Goal: Transaction & Acquisition: Book appointment/travel/reservation

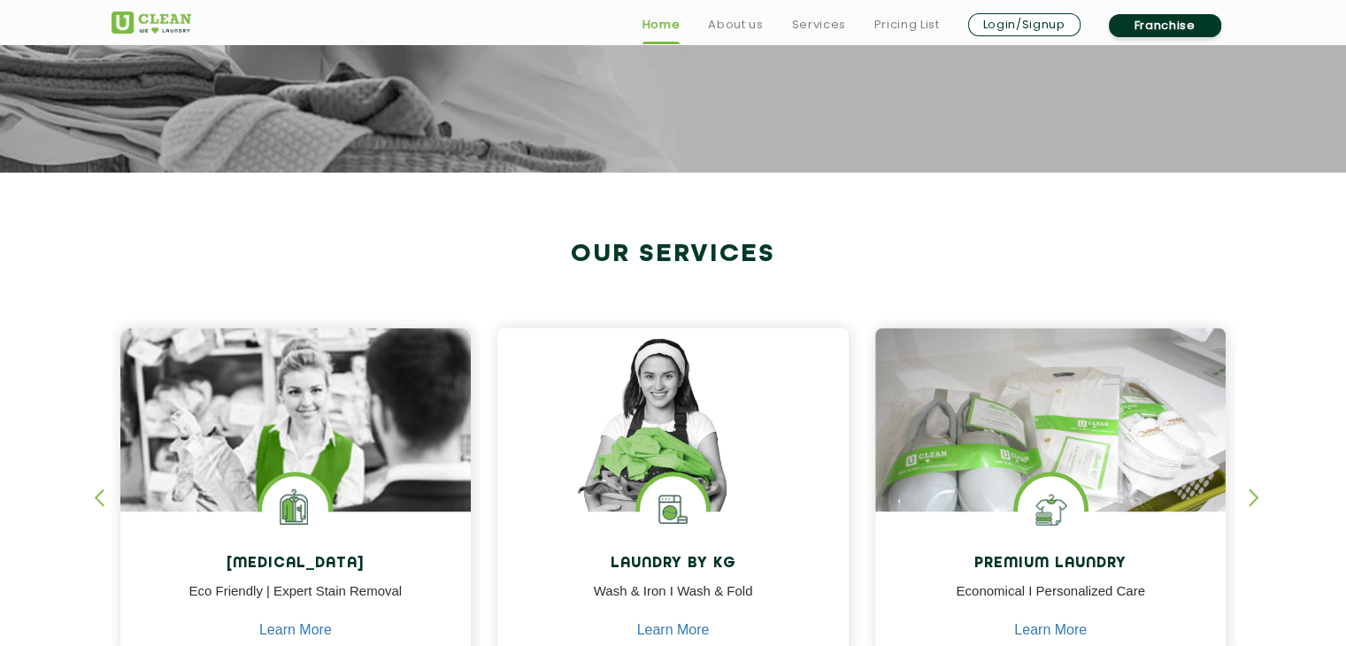
scroll to position [566, 0]
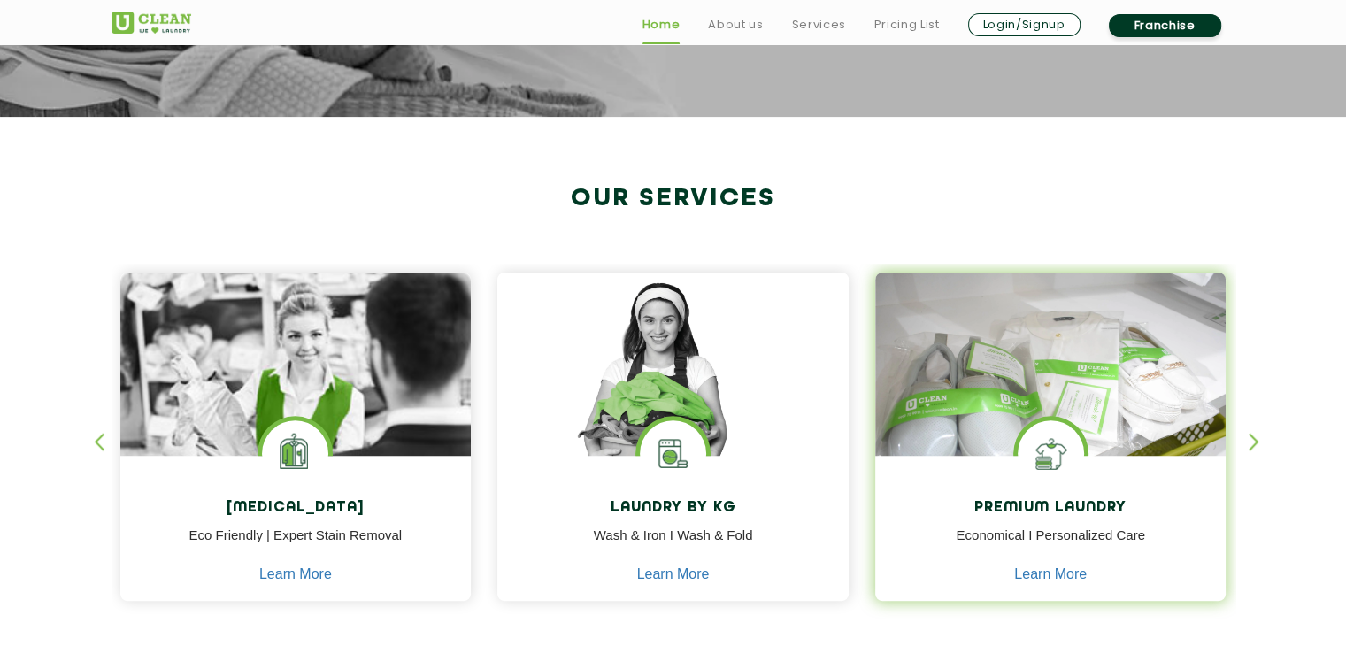
click at [1056, 495] on div "Premium Laundry Economical I Personalized Care Learn More" at bounding box center [1050, 531] width 351 height 150
click at [1060, 533] on p "Economical I Personalized Care" at bounding box center [1050, 546] width 325 height 40
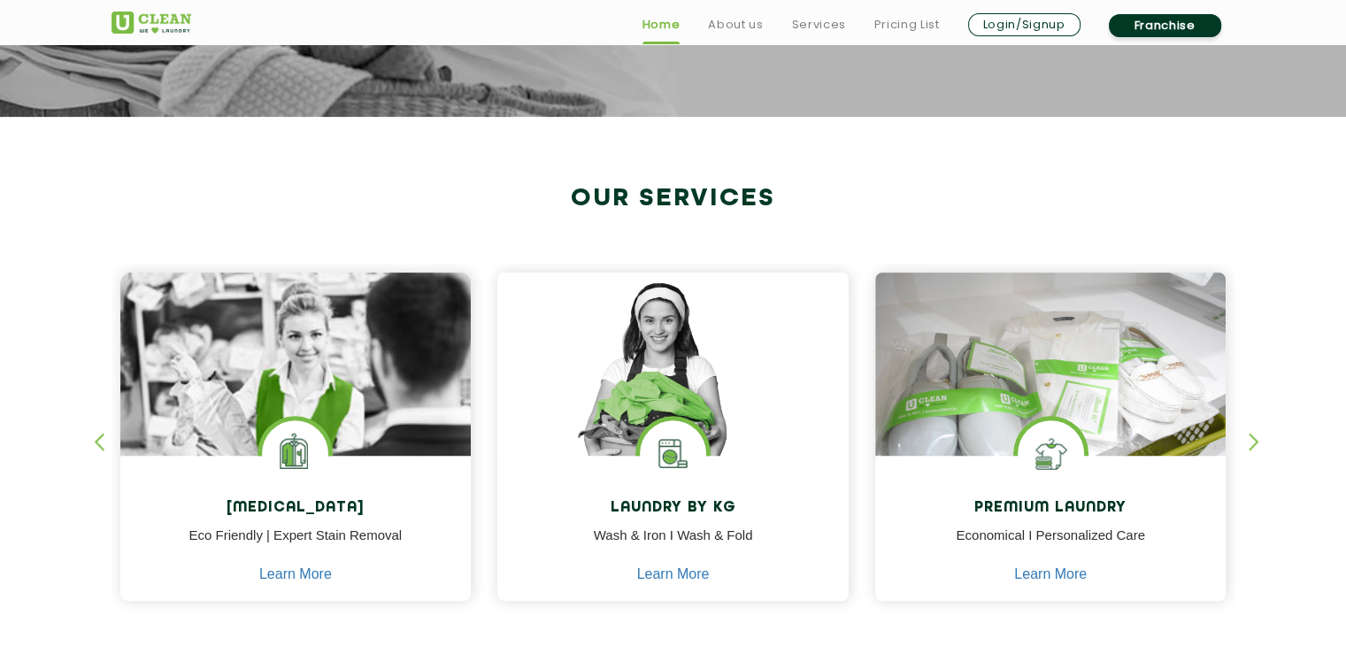
click at [1250, 440] on div "button" at bounding box center [1261, 457] width 27 height 49
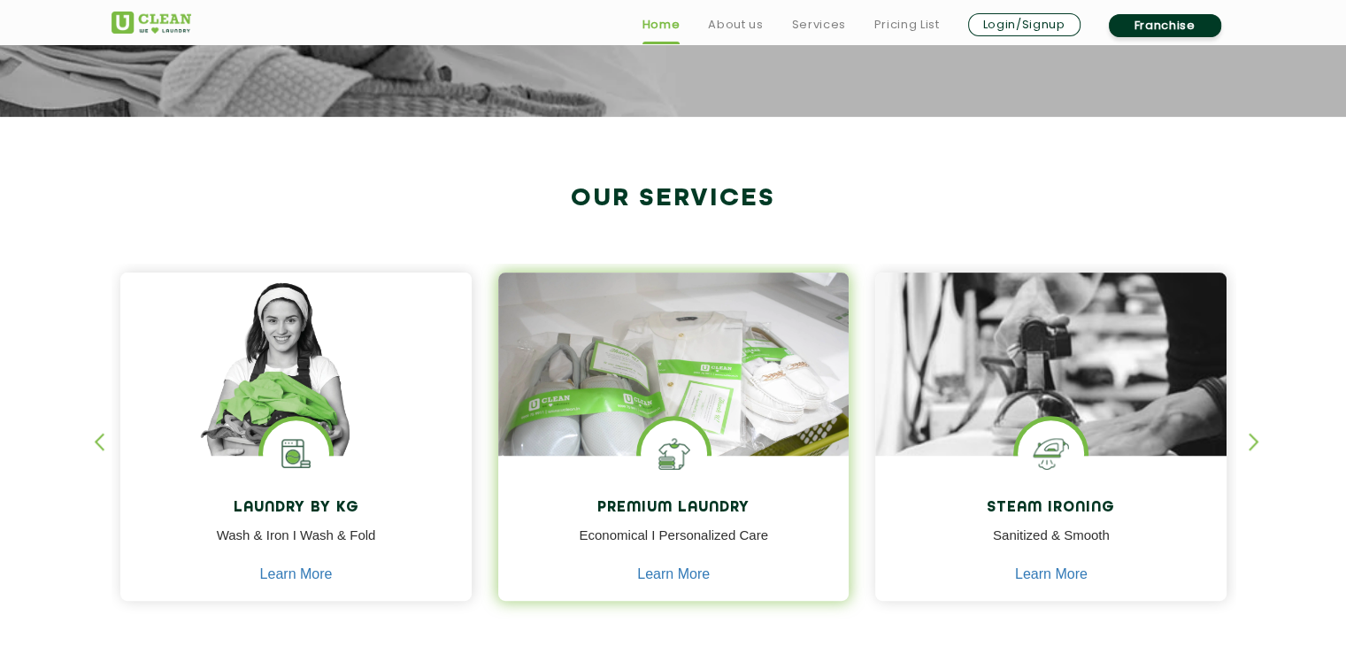
click at [679, 505] on h4 "Premium Laundry" at bounding box center [673, 508] width 325 height 17
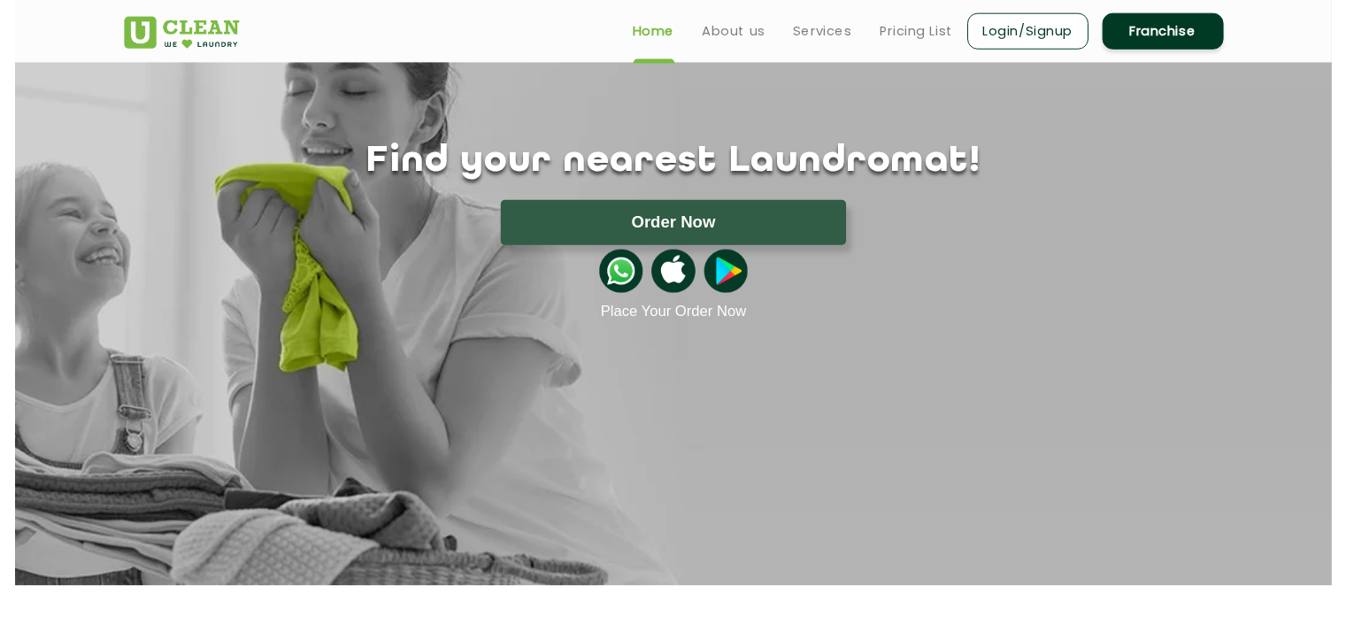
scroll to position [0, 0]
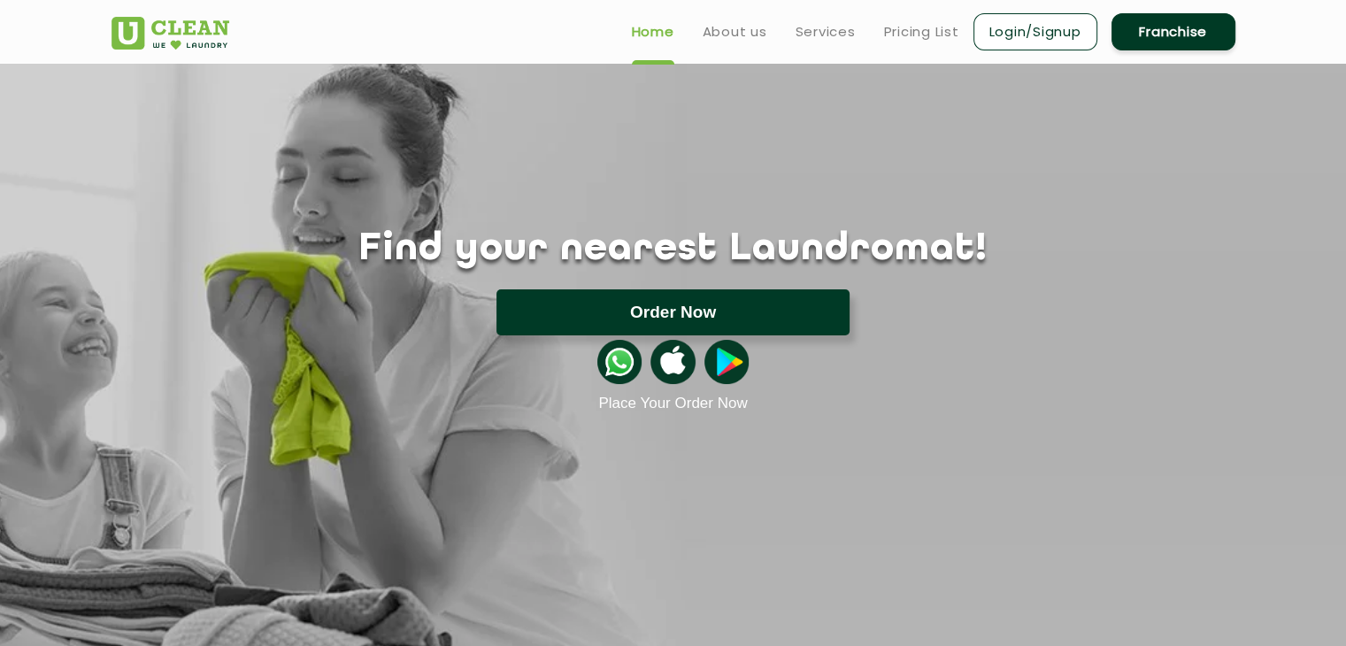
click at [607, 304] on button "Order Now" at bounding box center [672, 312] width 353 height 46
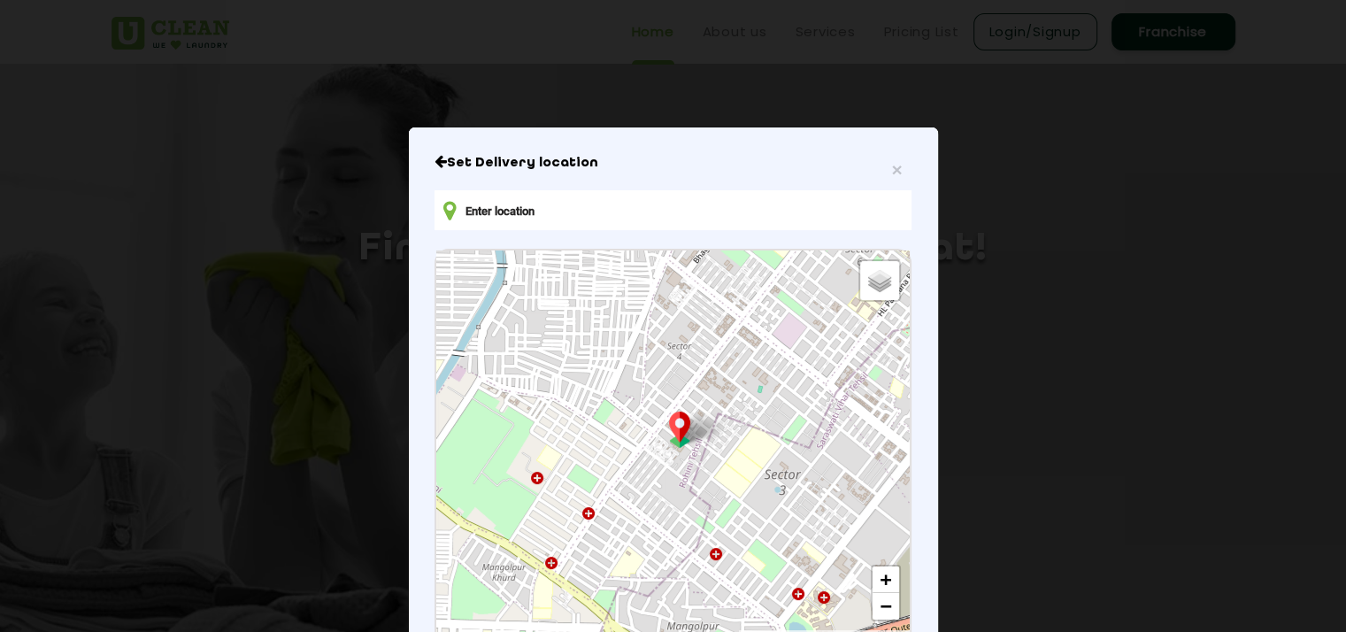
click at [551, 222] on input "text" at bounding box center [672, 210] width 476 height 40
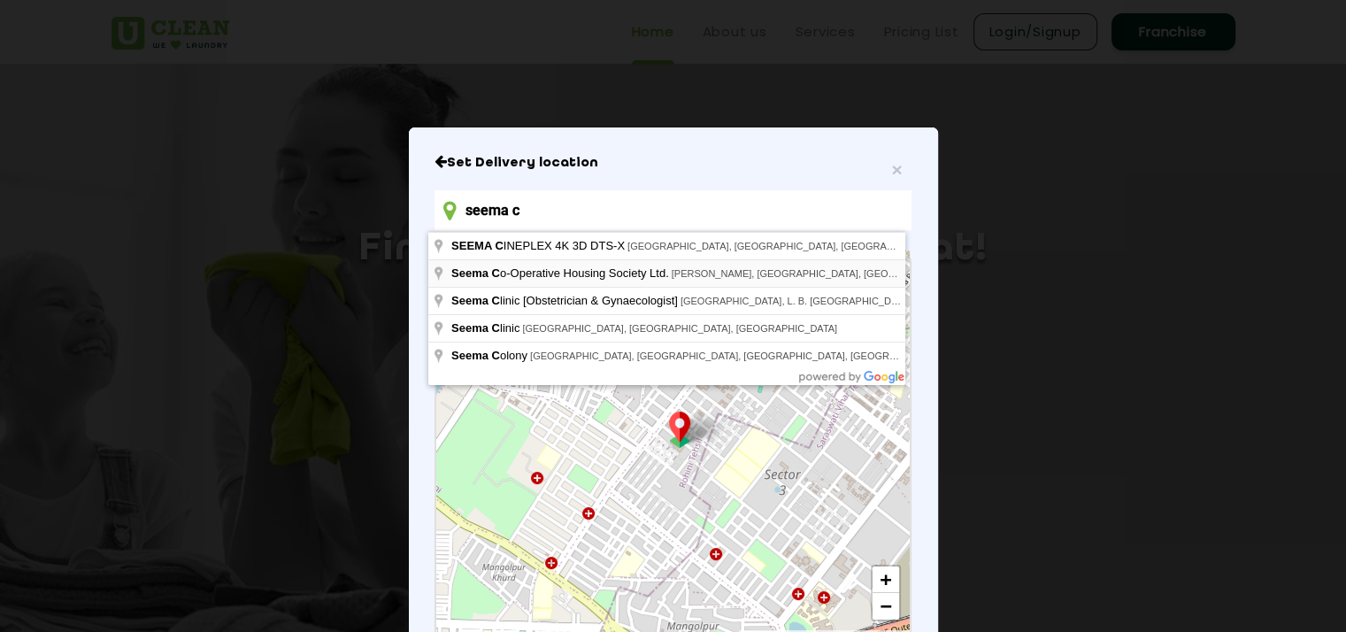
type input "Seema Co-Operative Housing Society Ltd., Nagesh Patilwadi, Chembur, Mumbai, Mah…"
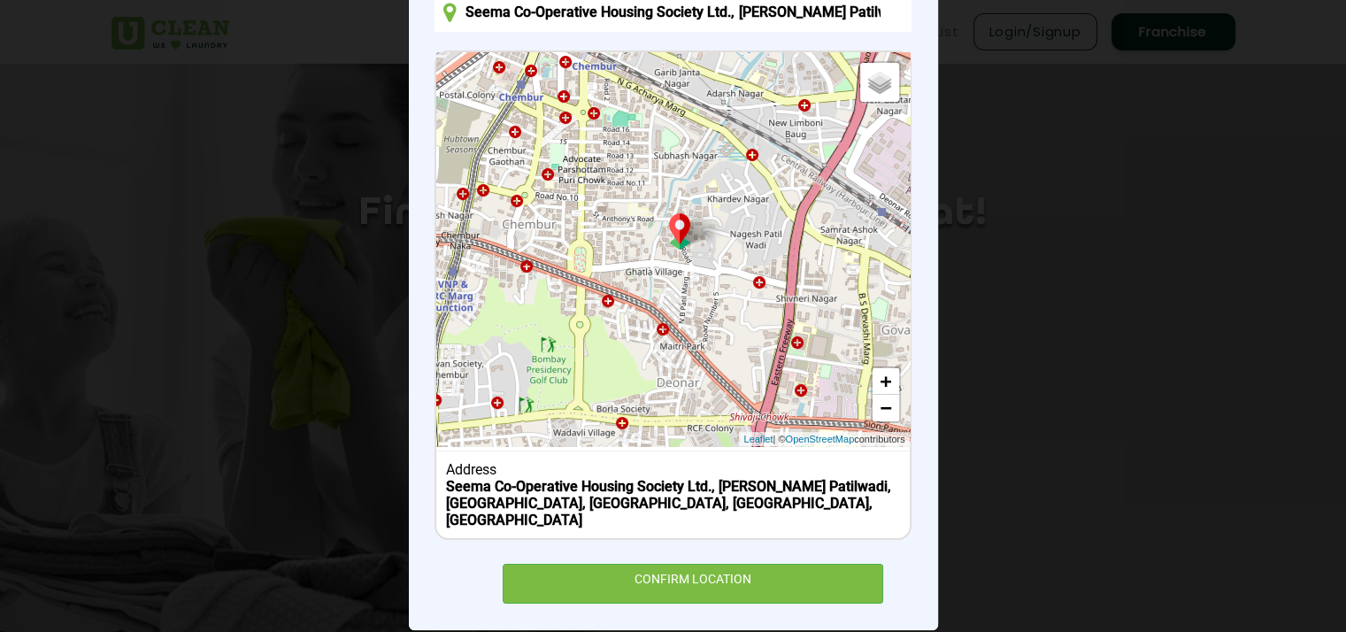
scroll to position [206, 0]
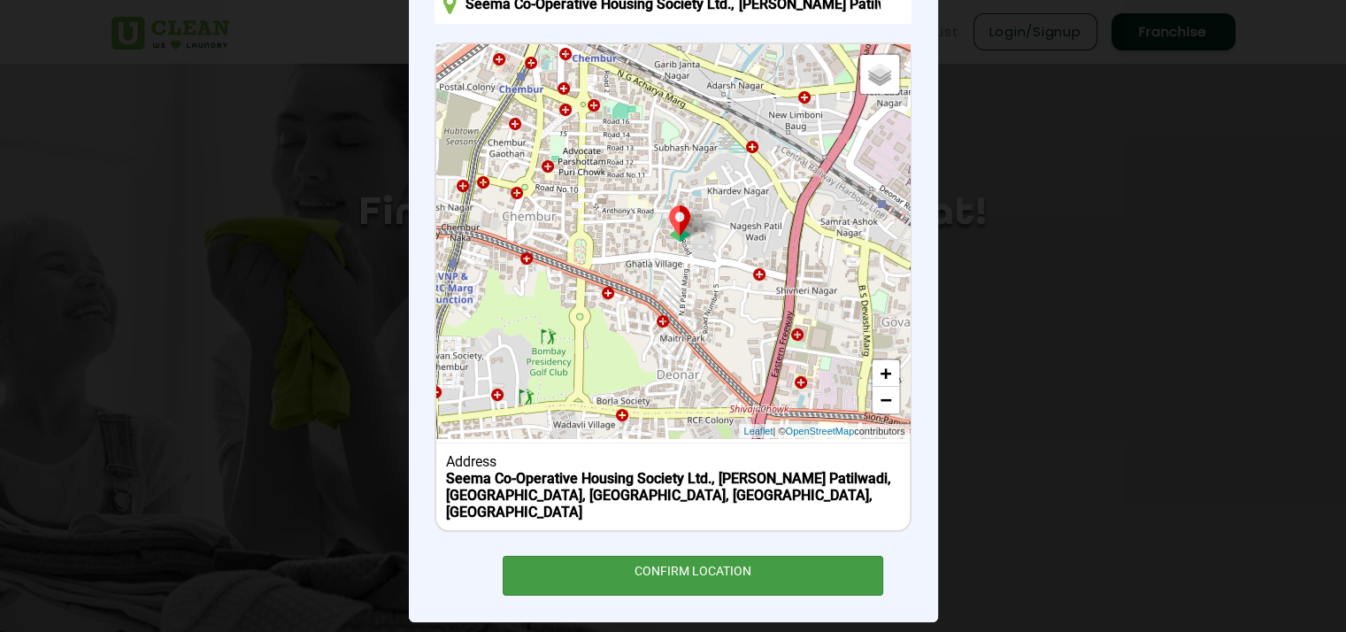
click at [559, 556] on div "CONFIRM LOCATION" at bounding box center [693, 576] width 381 height 40
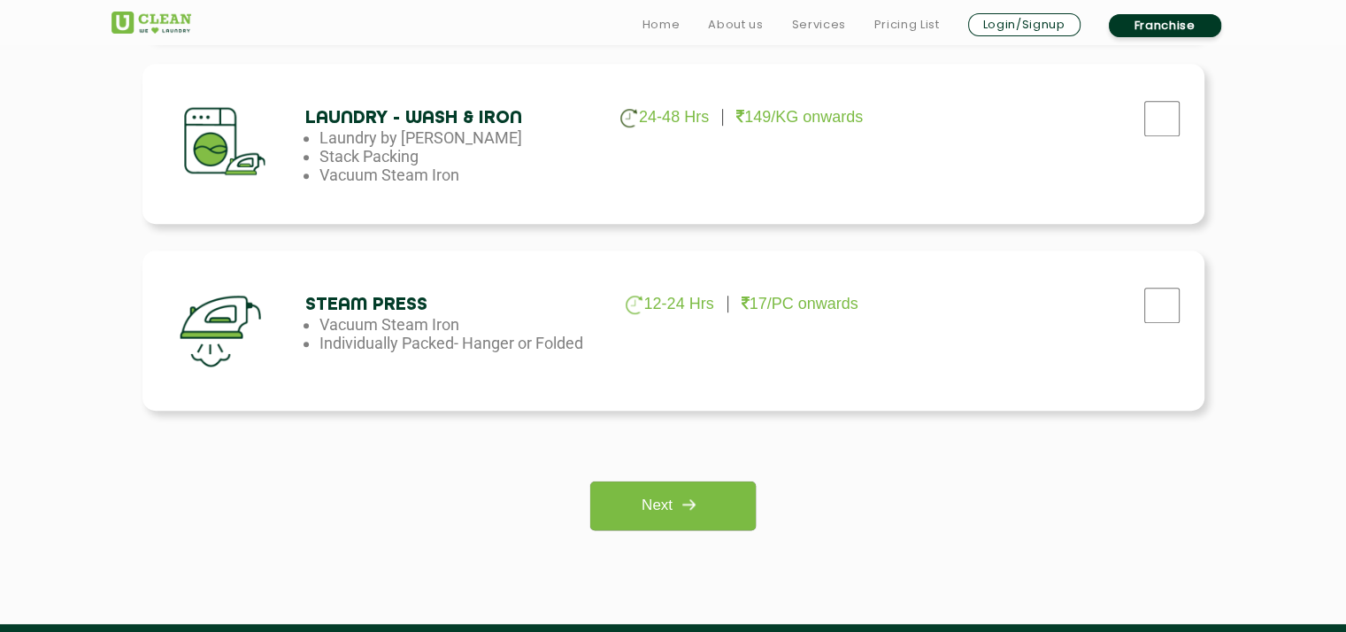
scroll to position [1239, 0]
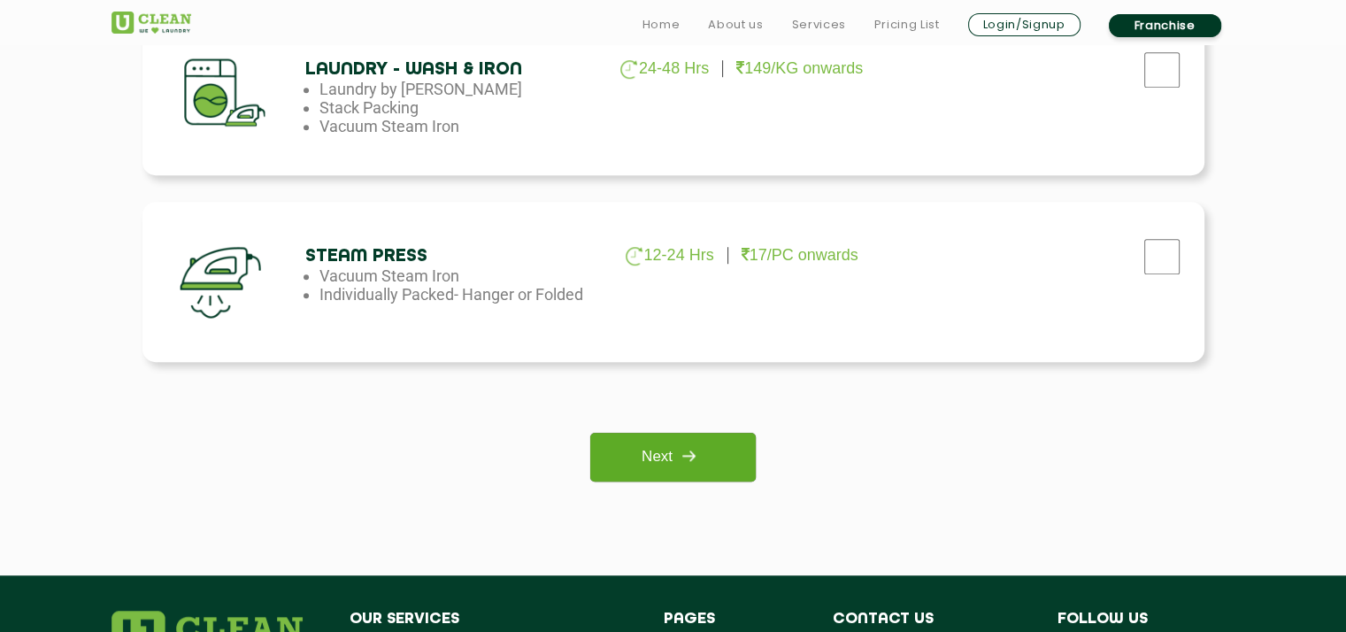
click at [677, 452] on img at bounding box center [688, 456] width 32 height 32
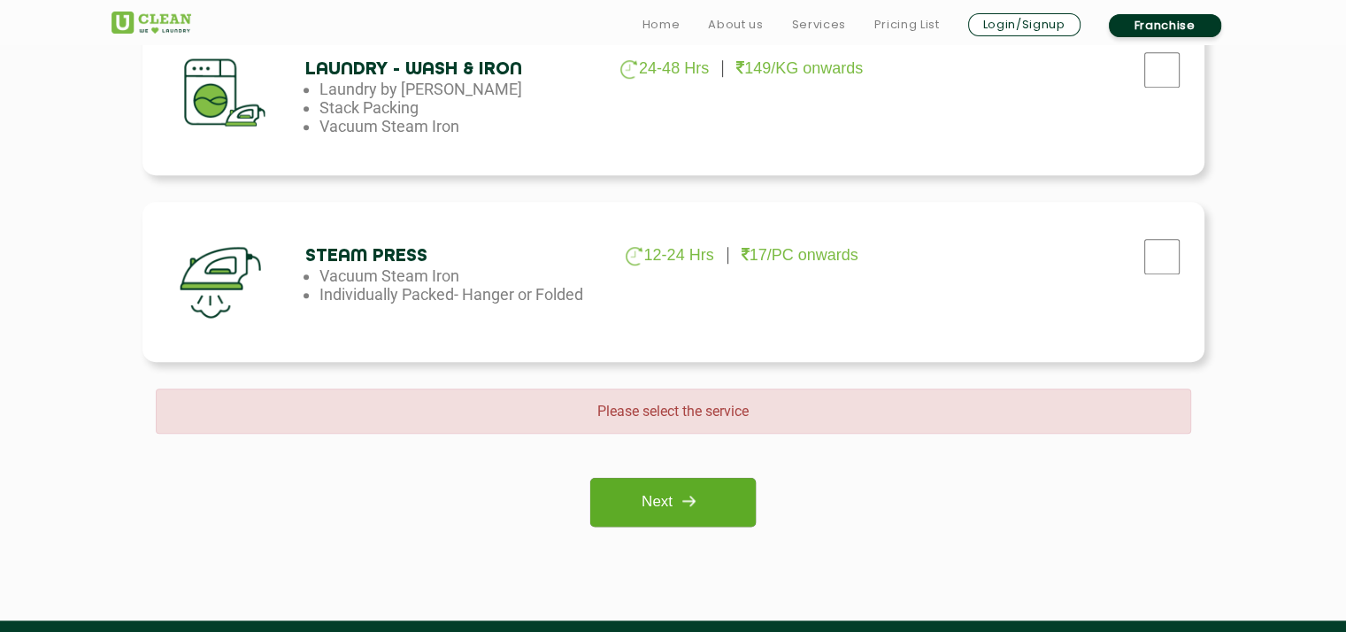
click at [677, 452] on div "Please select the service Next" at bounding box center [673, 457] width 1062 height 138
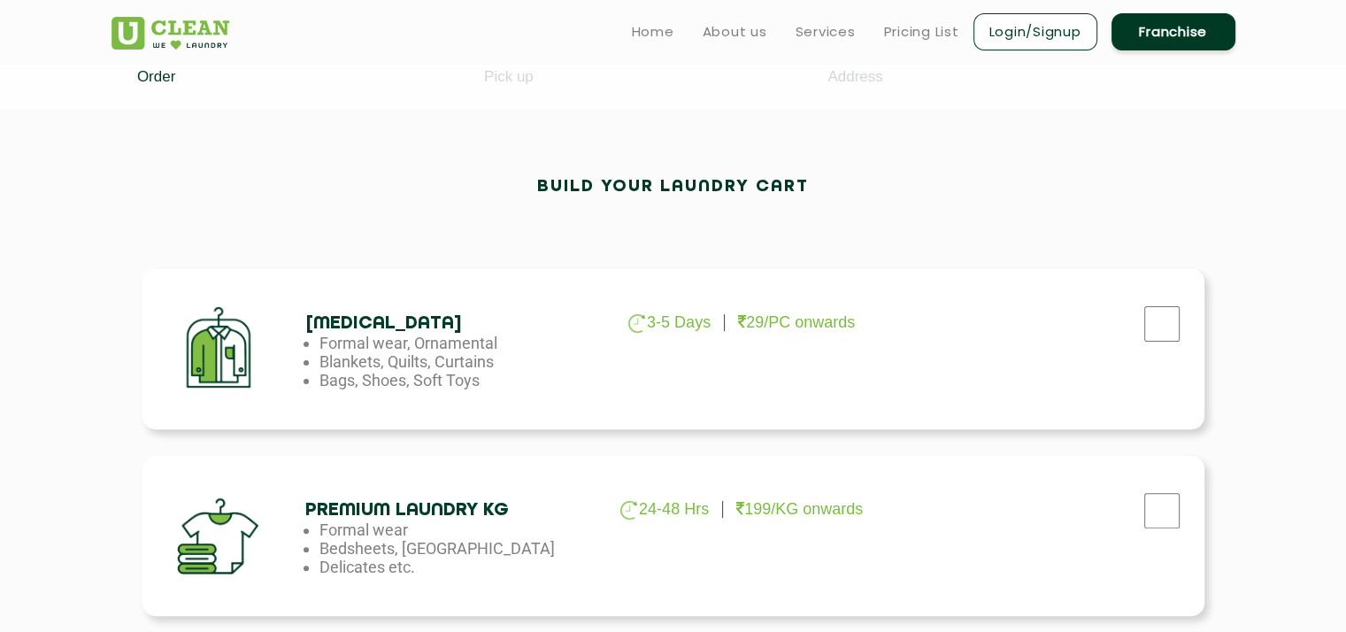
scroll to position [389, 0]
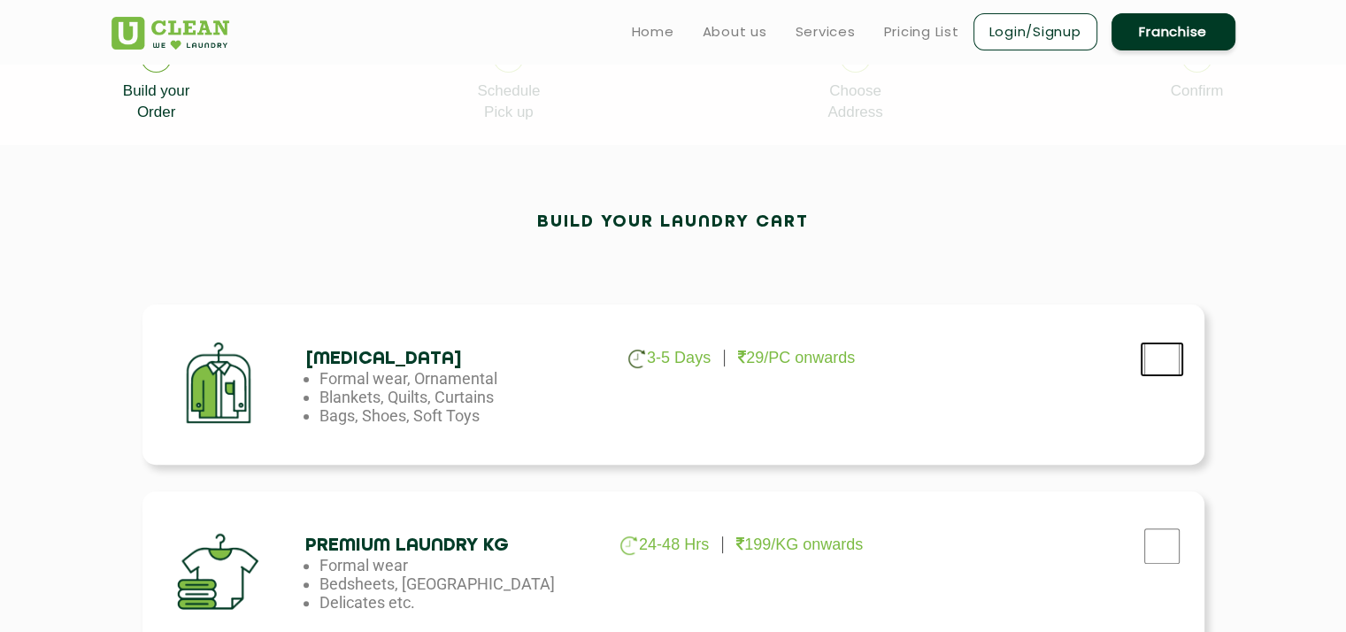
click at [1163, 345] on input "checkbox" at bounding box center [1162, 359] width 44 height 35
checkbox input "true"
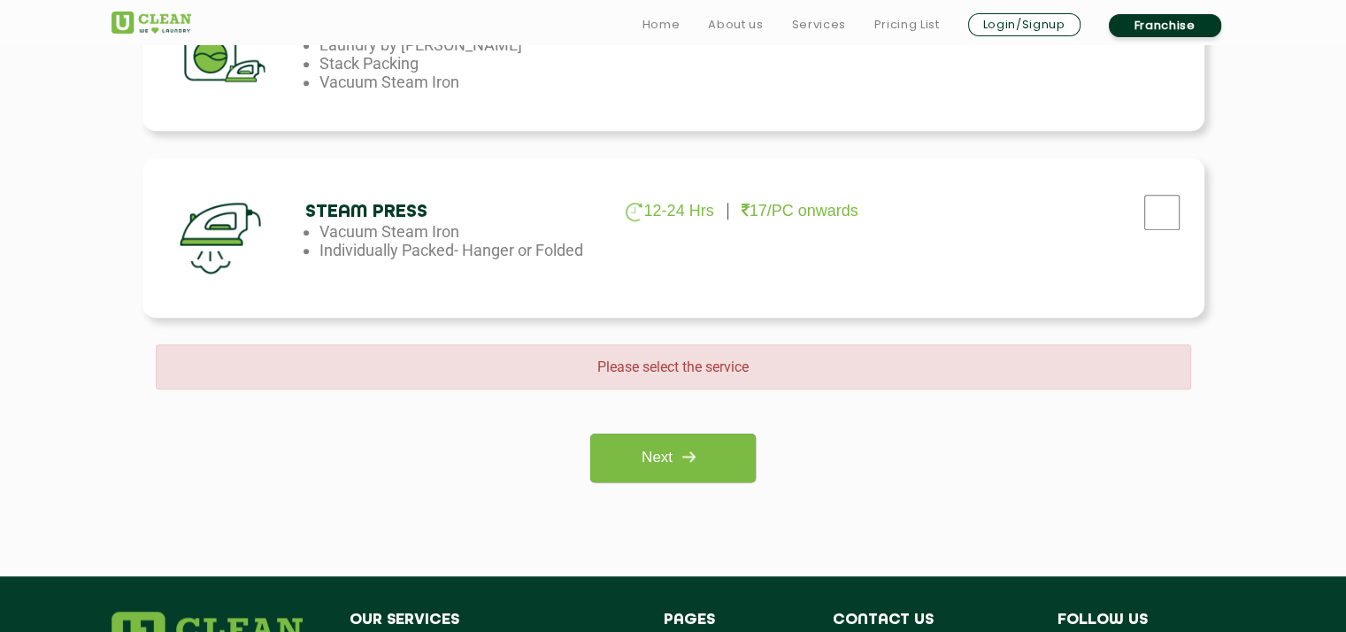
scroll to position [1309, 0]
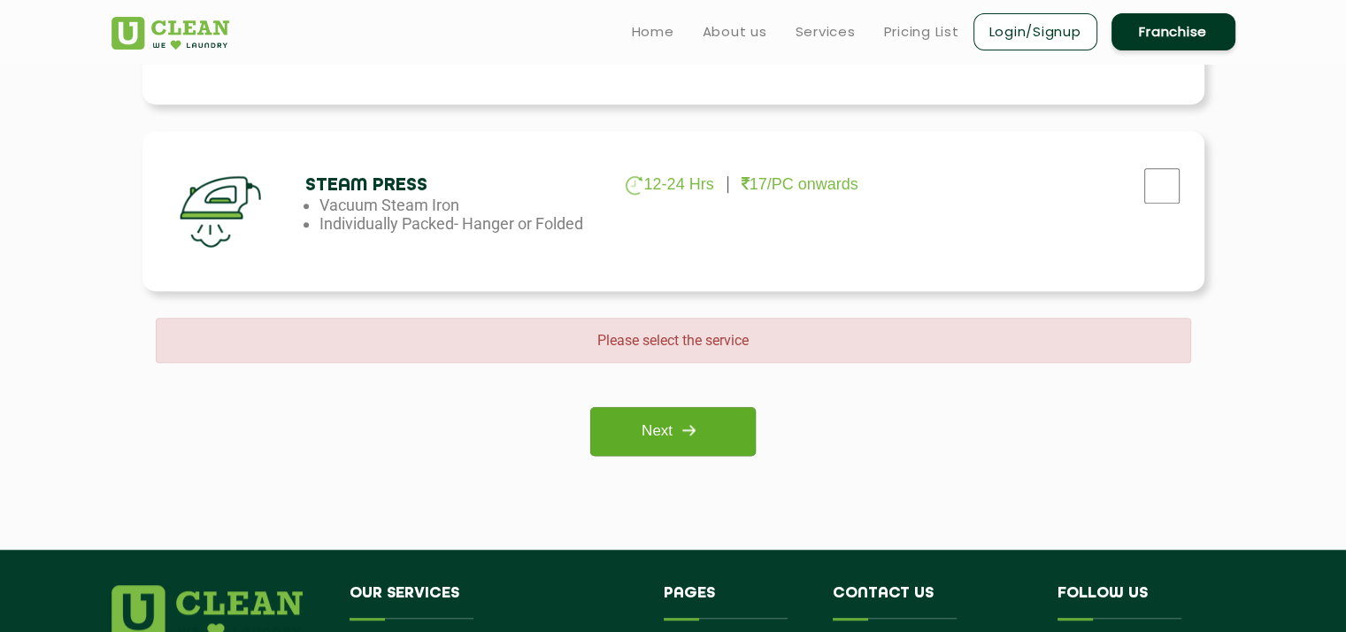
click at [648, 432] on link "Next" at bounding box center [672, 431] width 165 height 49
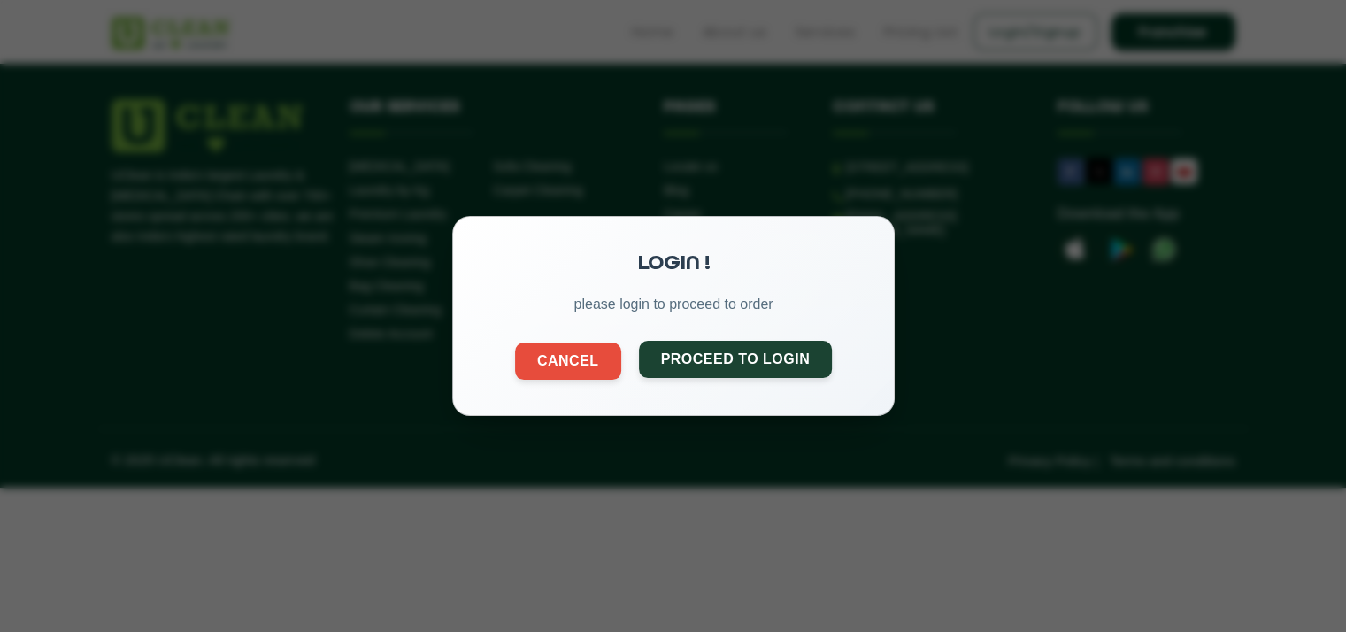
click at [687, 369] on button "Proceed to Login" at bounding box center [735, 359] width 194 height 37
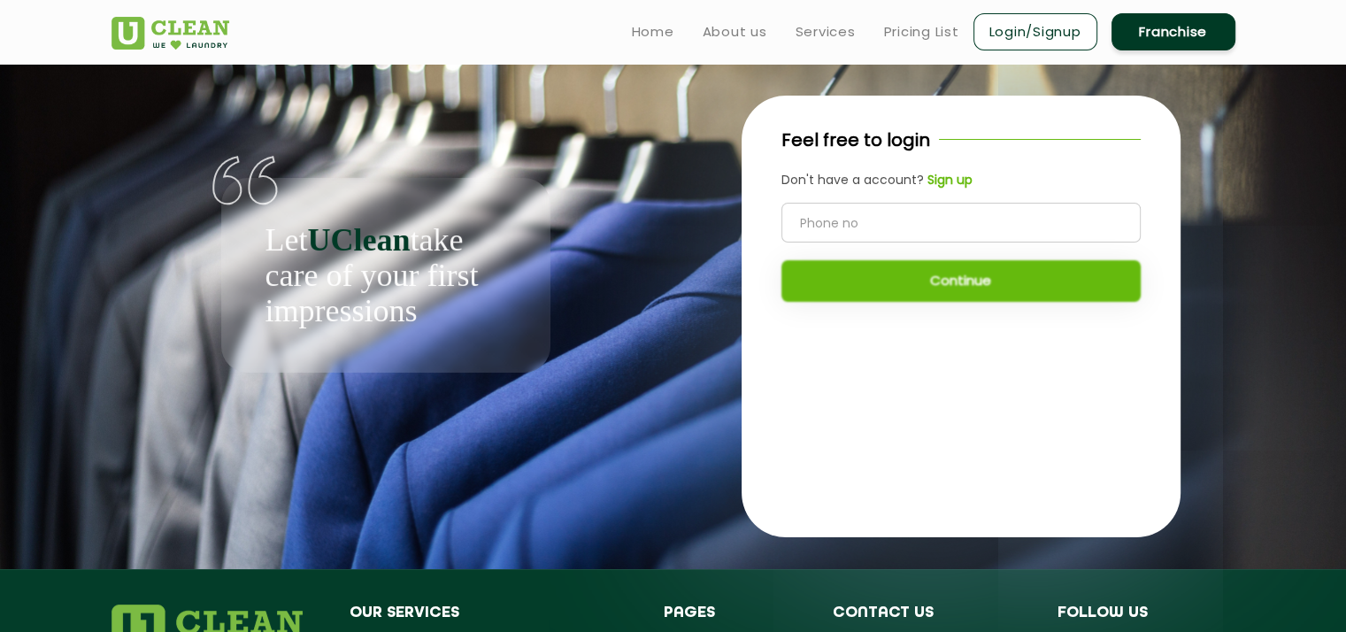
click at [885, 226] on input "tel" at bounding box center [960, 223] width 359 height 40
type input "8355835728"
click at [917, 298] on button "Continue" at bounding box center [960, 281] width 359 height 42
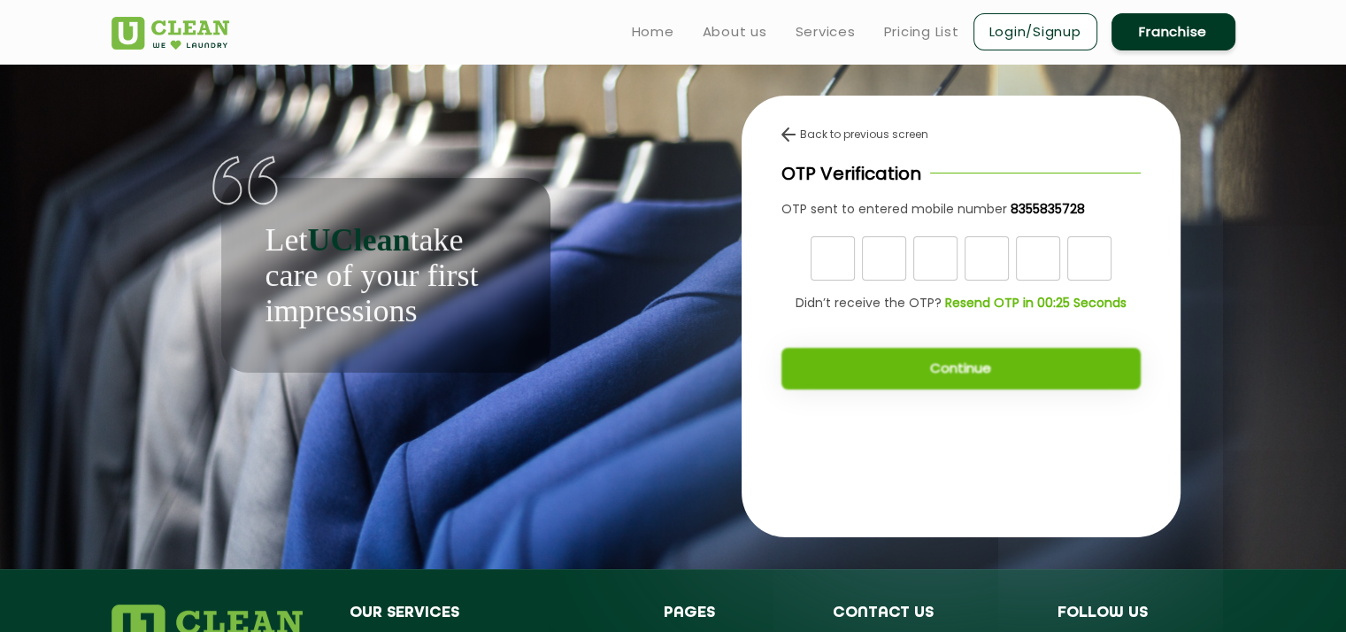
click at [832, 260] on input "text" at bounding box center [832, 258] width 44 height 44
type input "5"
type input "7"
type input "6"
type input "9"
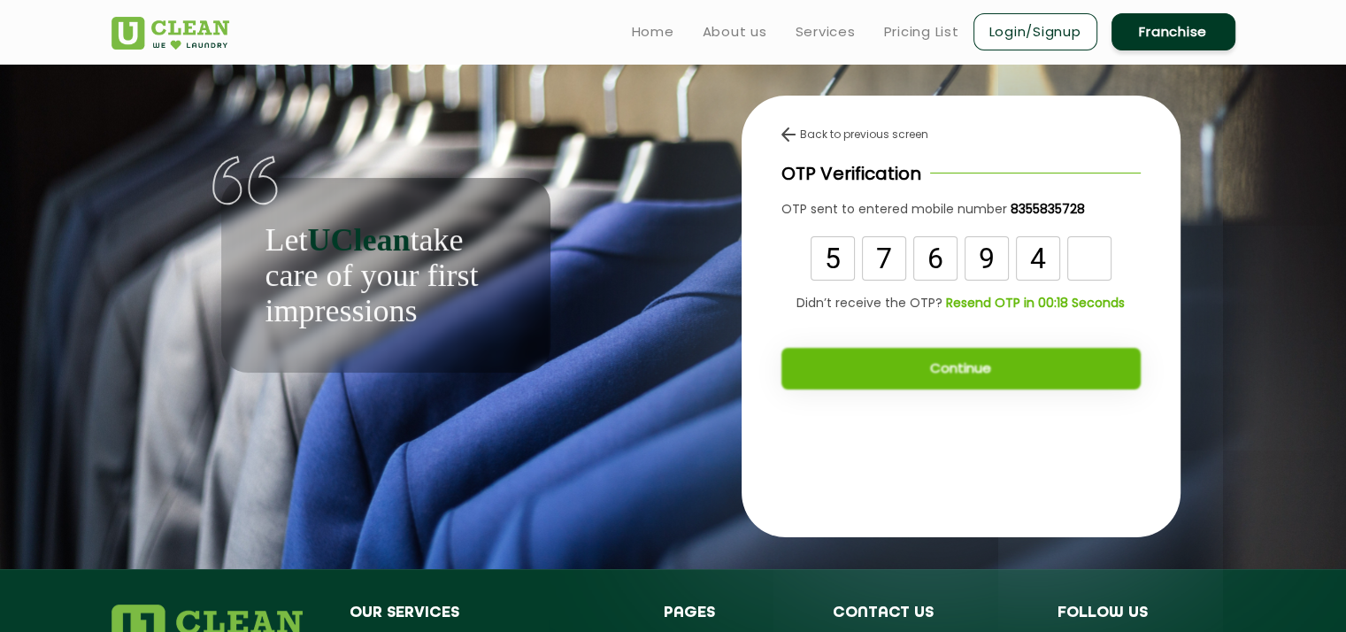
type input "4"
type input "7"
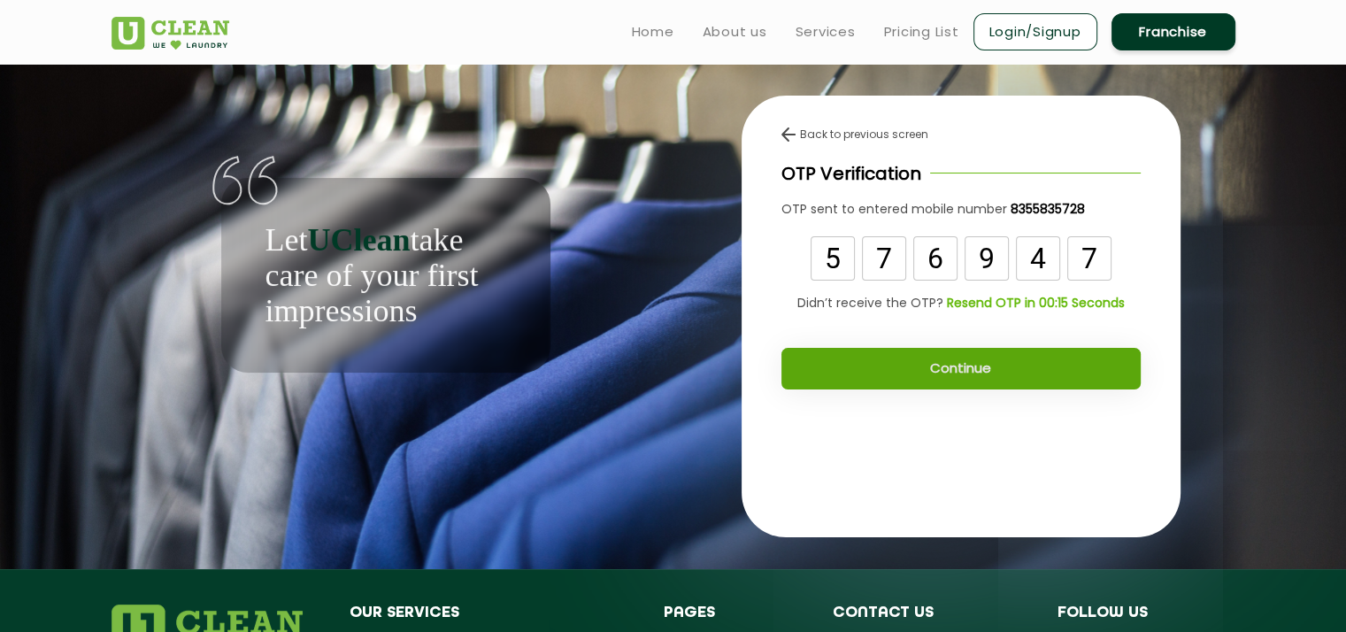
click at [959, 379] on button "Continue" at bounding box center [960, 369] width 359 height 42
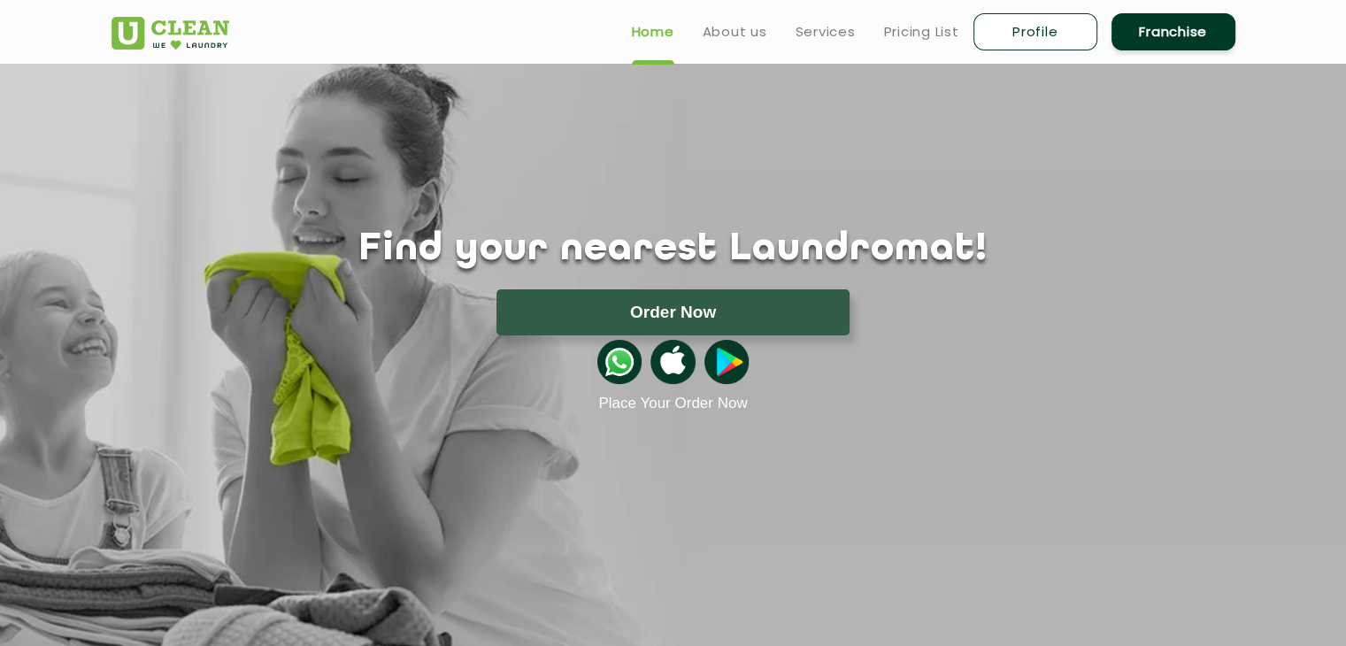
click at [801, 439] on section "Find your nearest Laundromat! Please select the location Order Now Place Your O…" at bounding box center [673, 373] width 1346 height 619
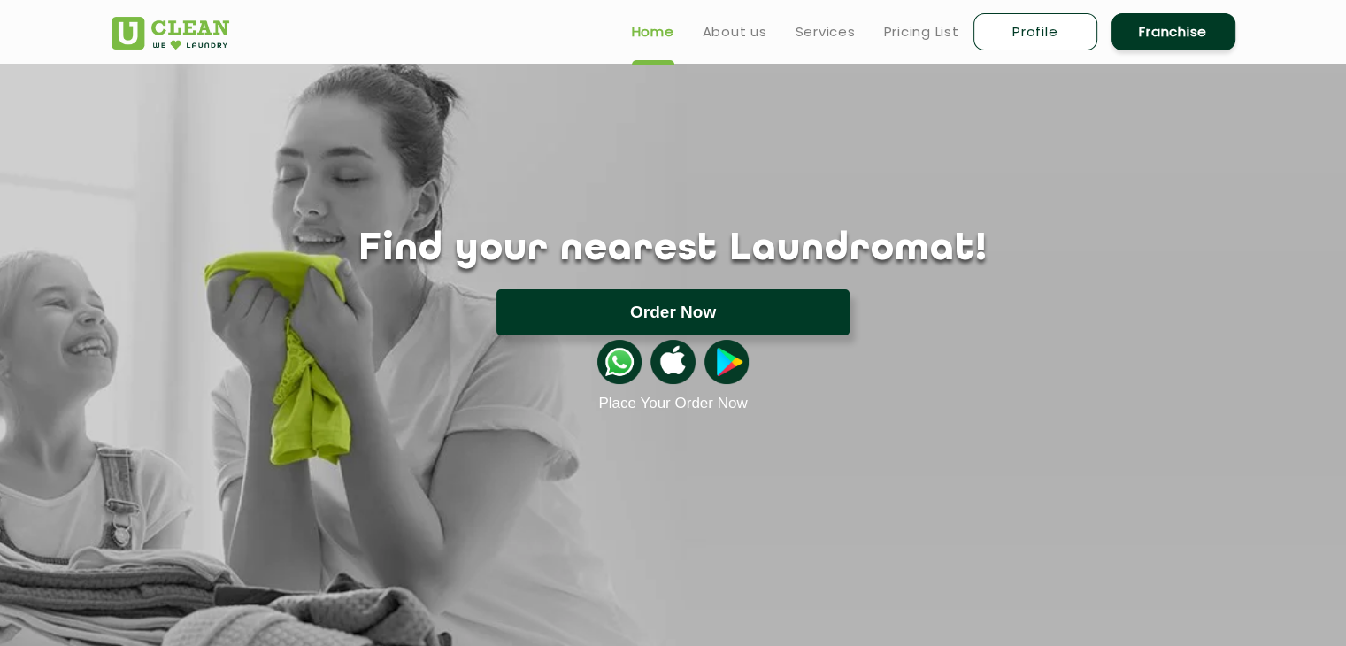
click at [637, 316] on button "Order Now" at bounding box center [672, 312] width 353 height 46
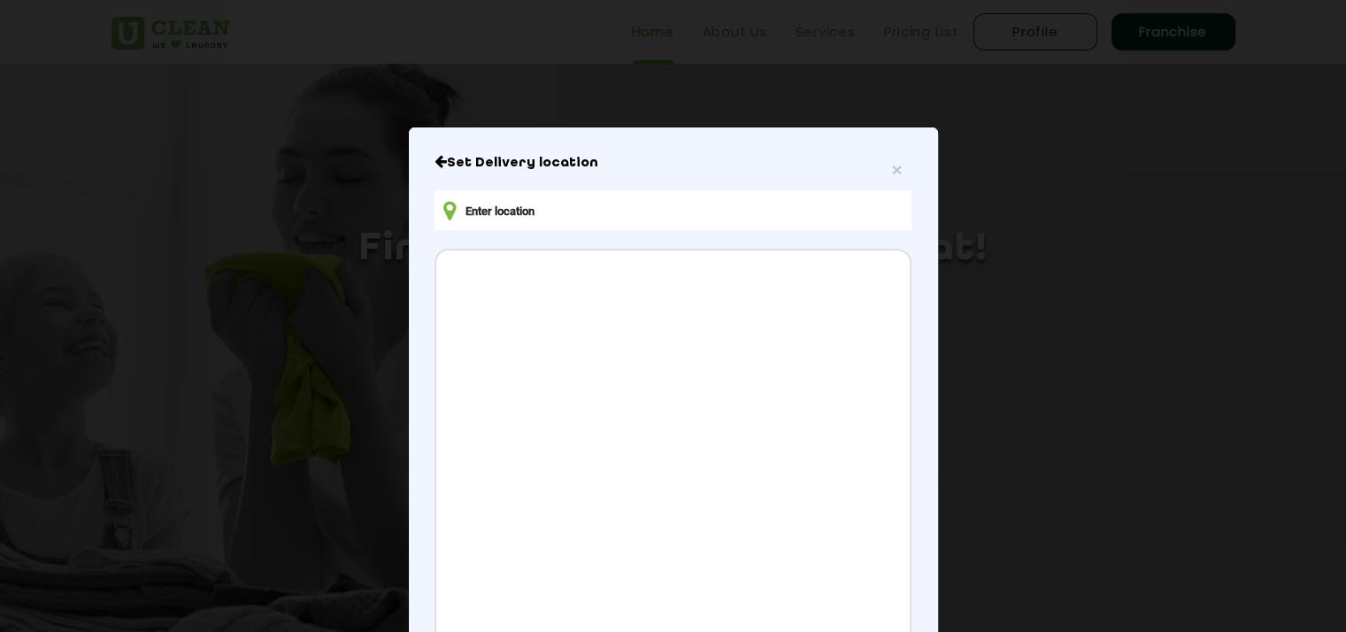
click at [578, 214] on input "text" at bounding box center [672, 210] width 476 height 40
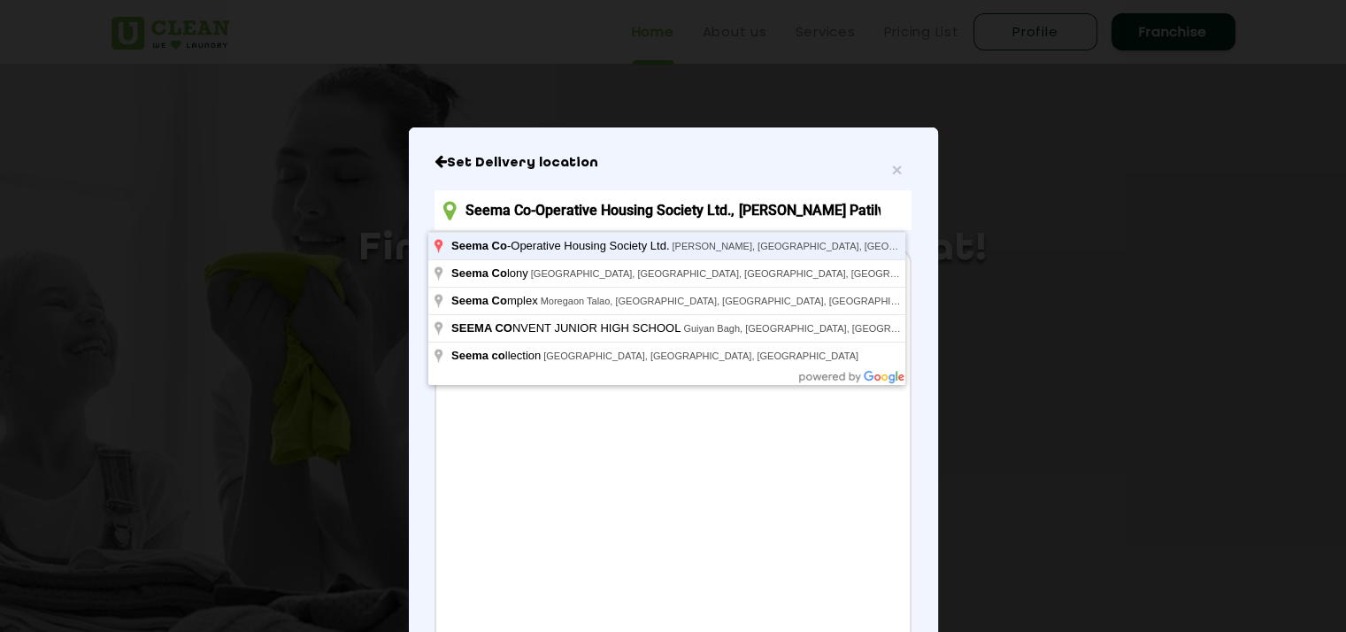
type input "Seema Co-Operative Housing Society Ltd., [PERSON_NAME] Patilwadi, [GEOGRAPHIC_D…"
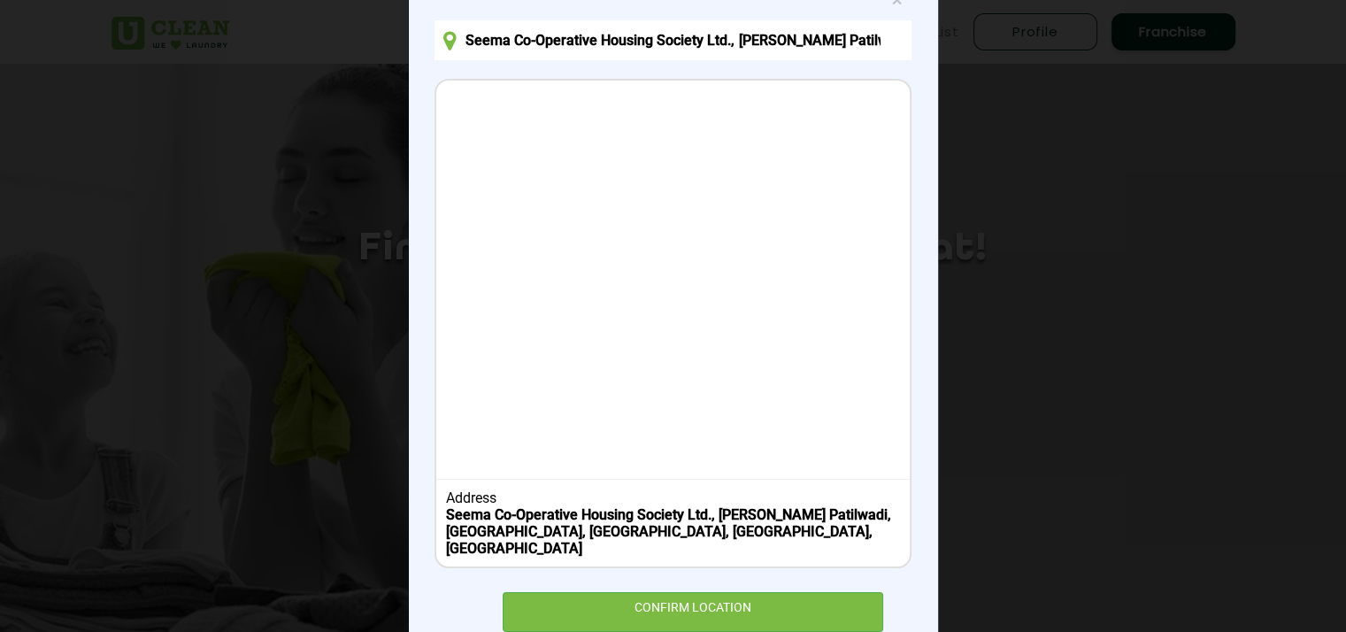
scroll to position [206, 0]
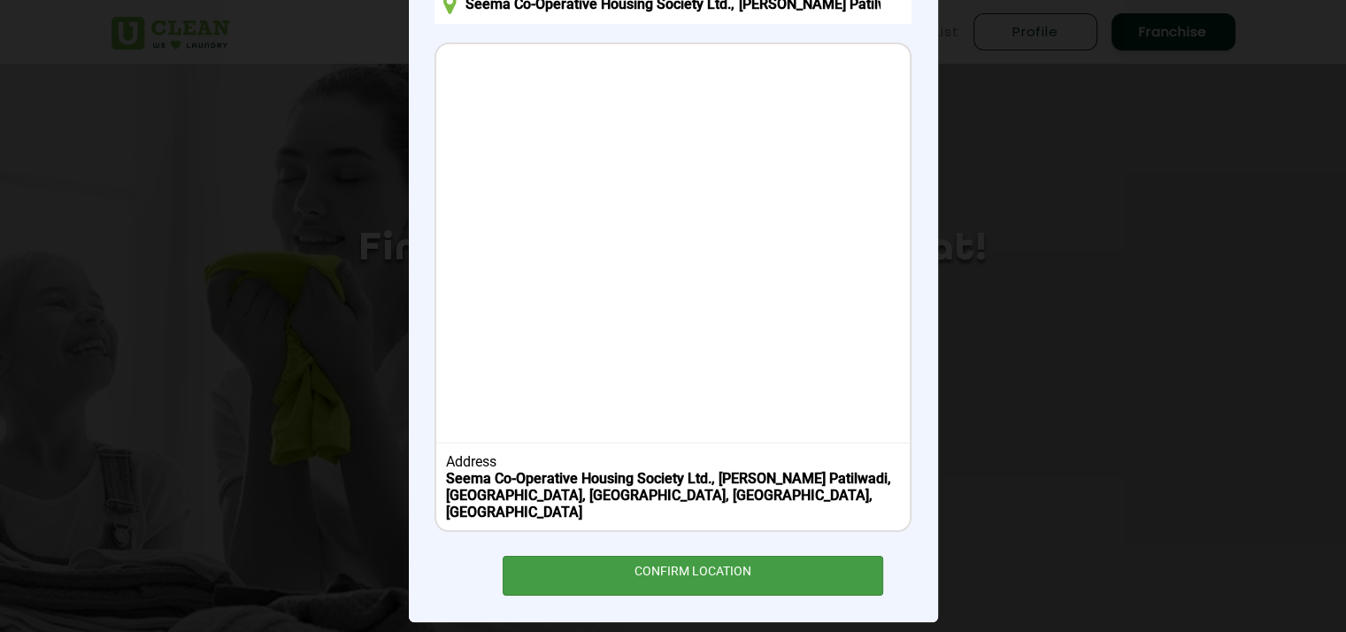
click at [701, 556] on div "CONFIRM LOCATION" at bounding box center [693, 576] width 381 height 40
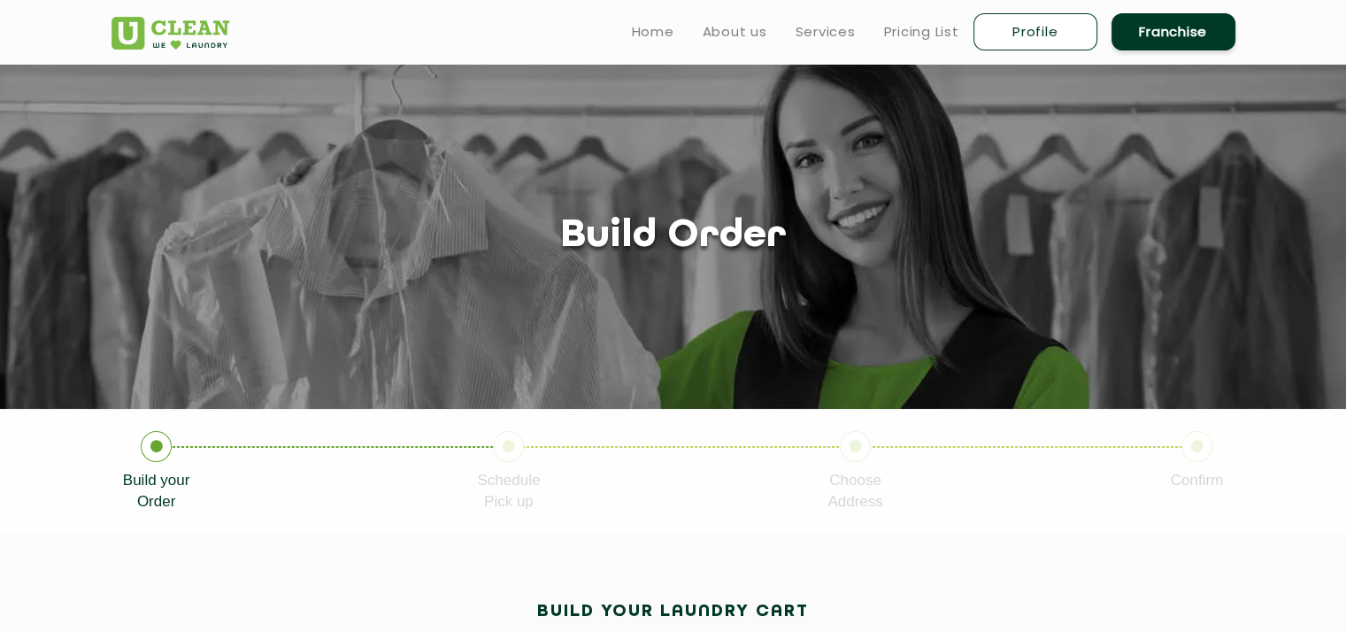
click at [693, 524] on section "Build your Order Schedule Pick up Choose Address Confirm" at bounding box center [673, 472] width 1346 height 126
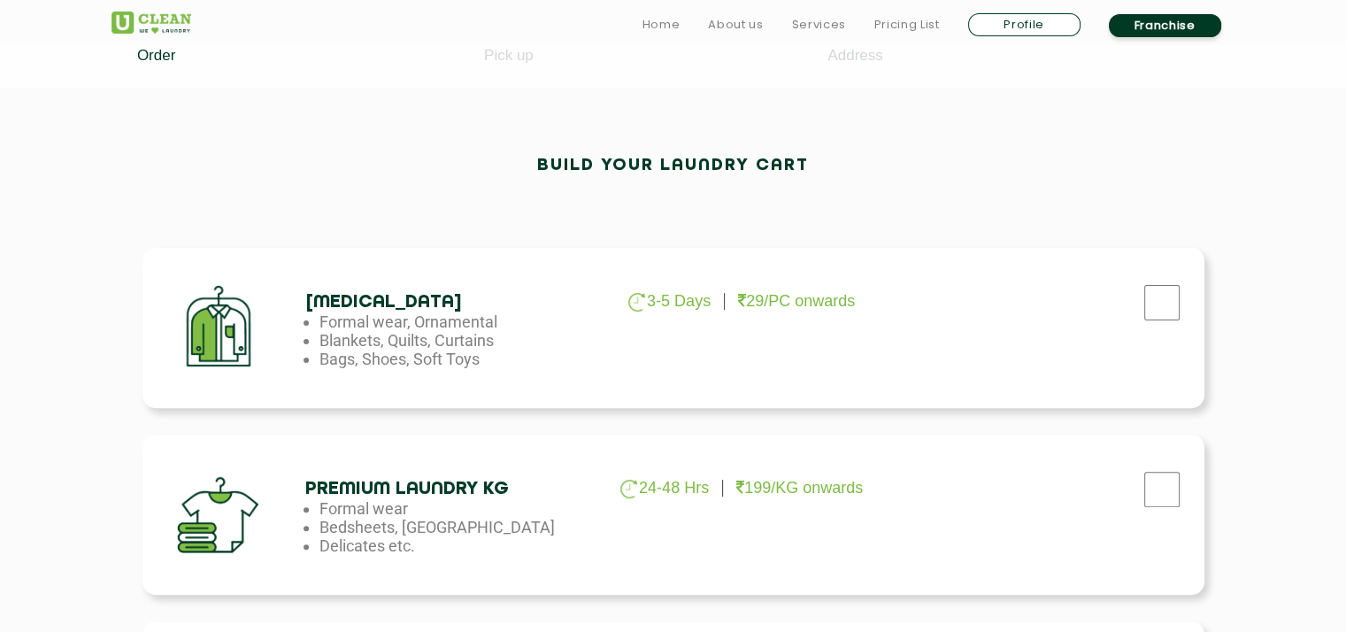
scroll to position [566, 0]
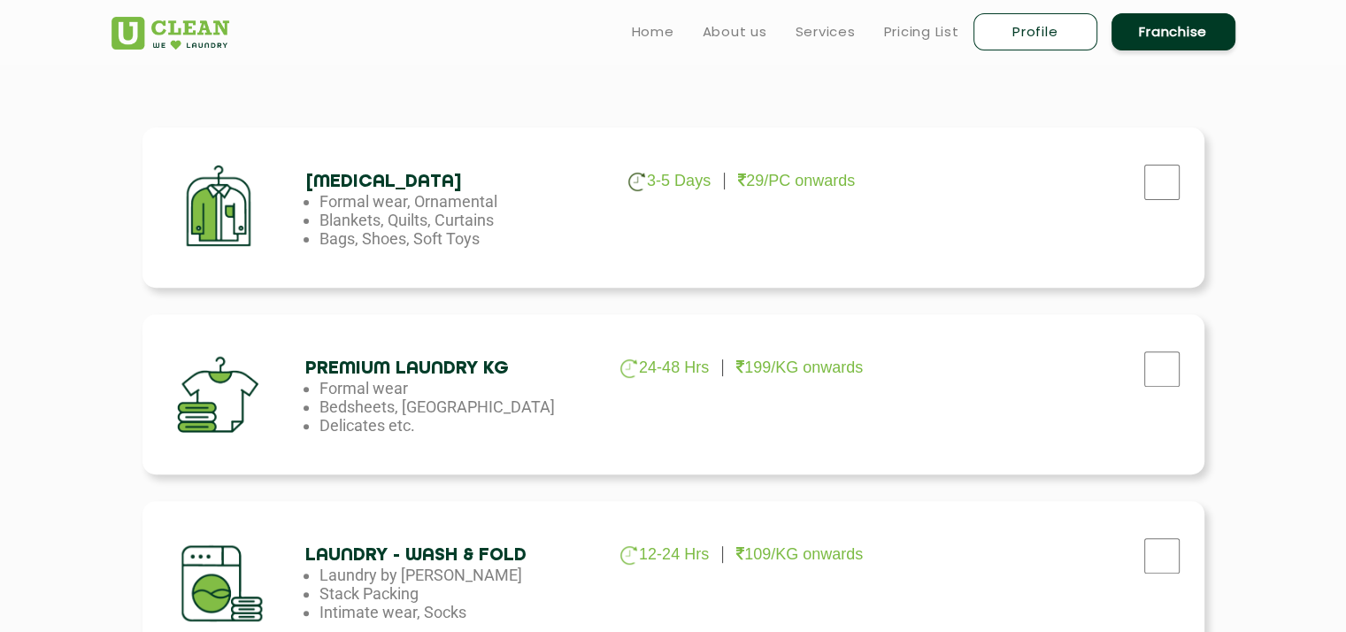
click at [1055, 177] on div at bounding box center [1040, 177] width 299 height 73
click at [1144, 186] on input "checkbox" at bounding box center [1162, 182] width 44 height 35
checkbox input "true"
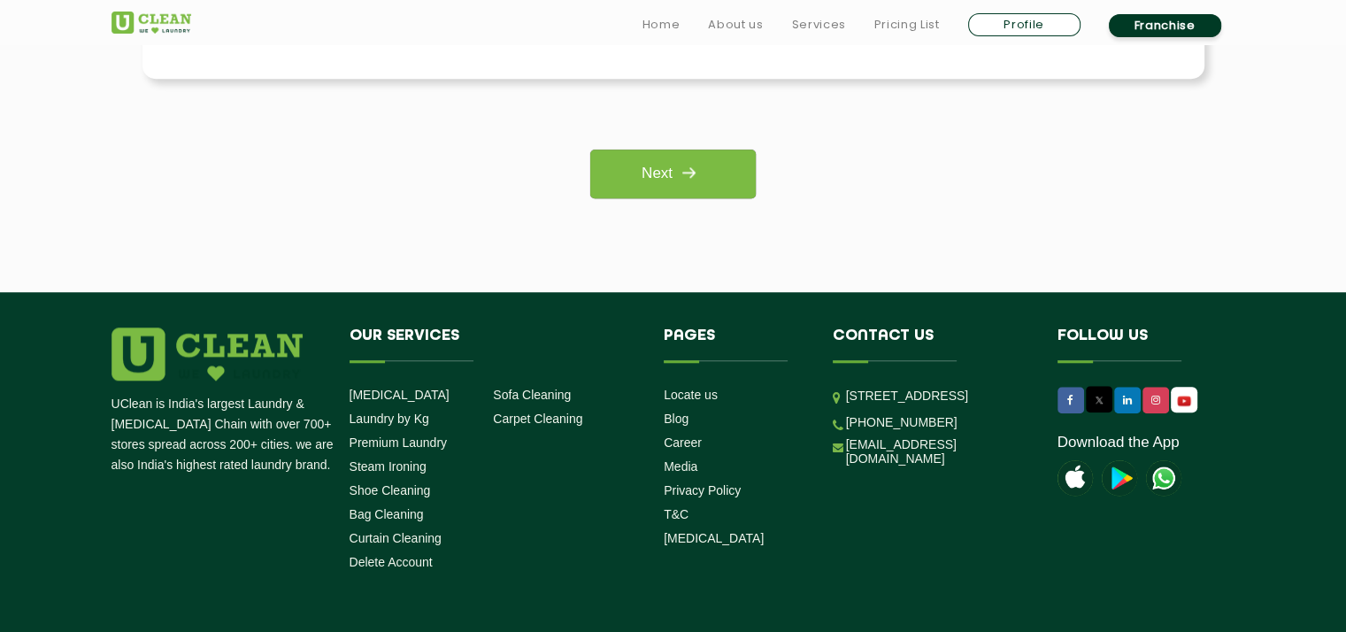
scroll to position [1557, 0]
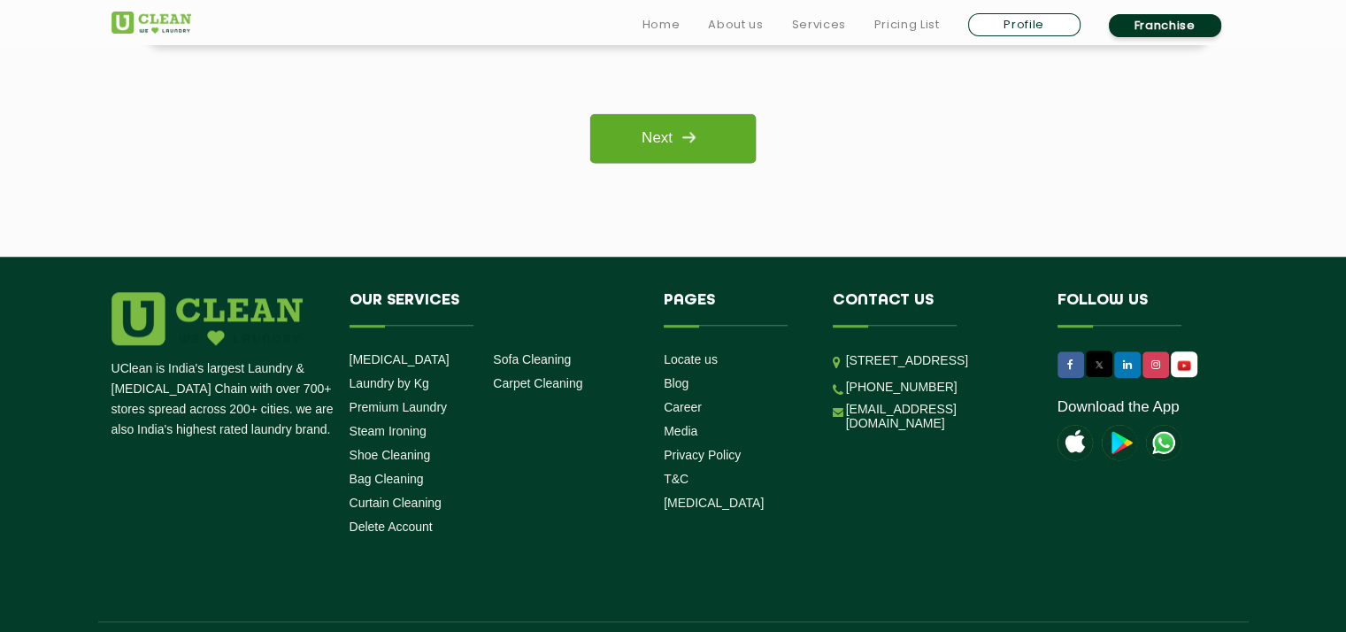
click at [690, 117] on link "Next" at bounding box center [672, 138] width 165 height 49
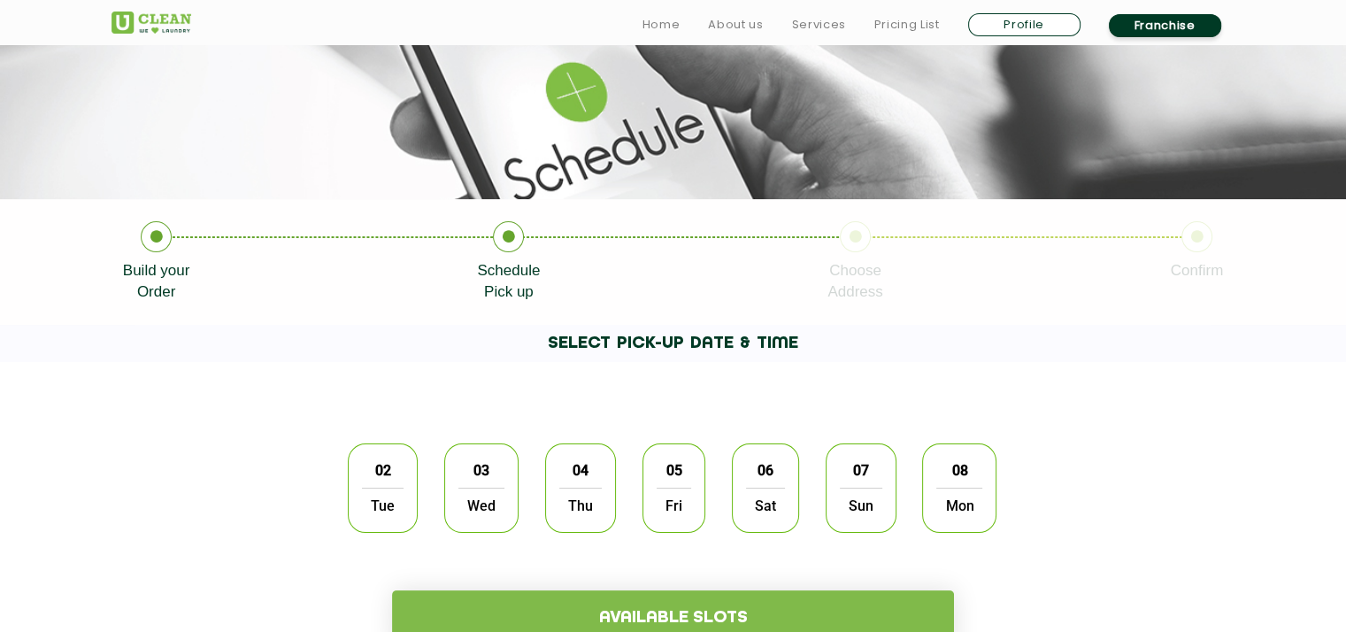
scroll to position [389, 0]
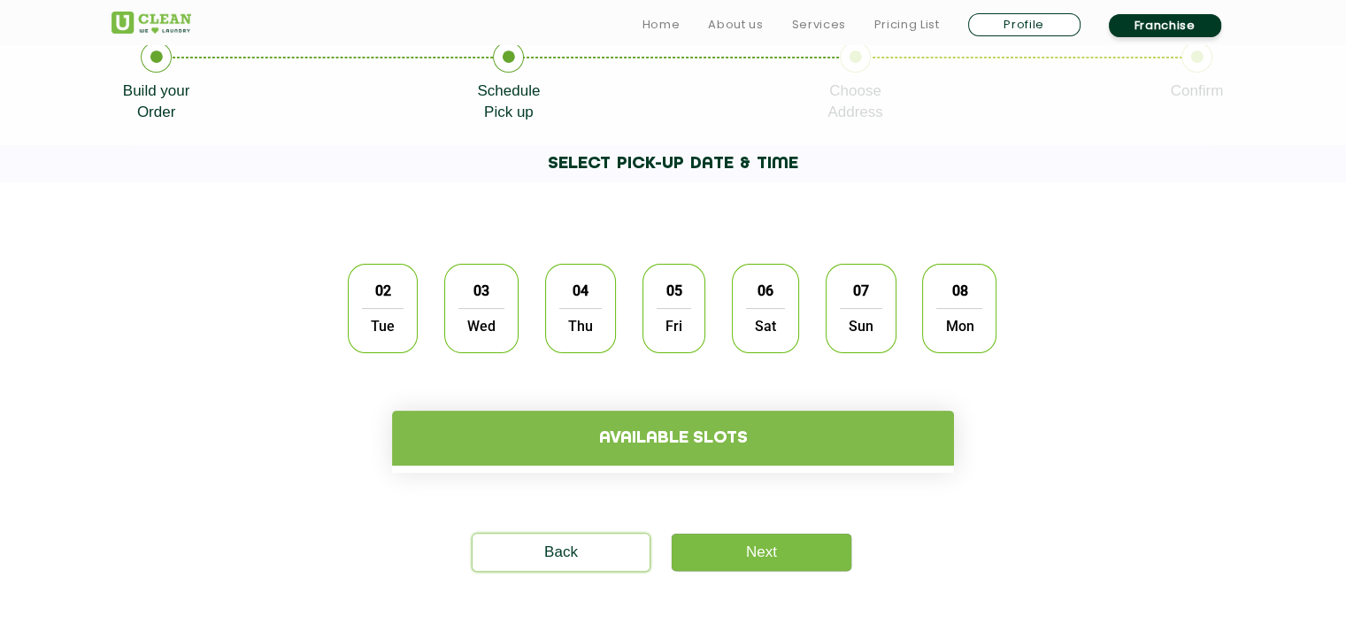
click at [409, 321] on div "02 Tue" at bounding box center [383, 308] width 70 height 89
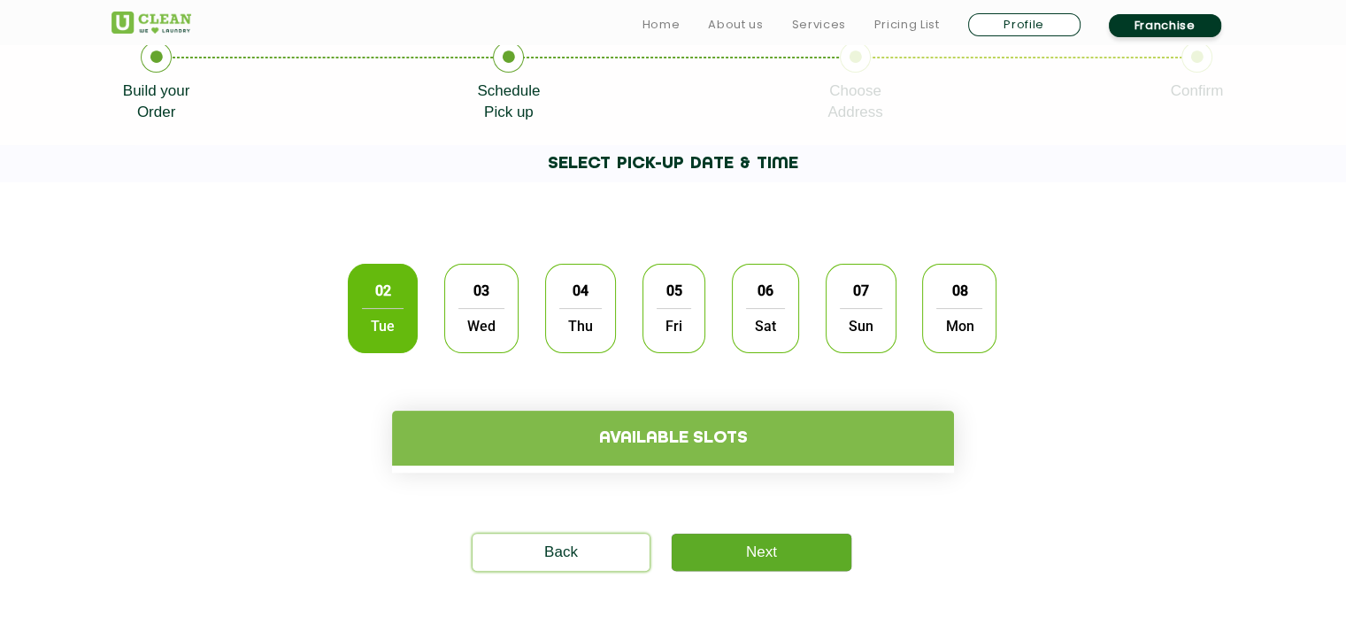
click at [769, 564] on link "Next" at bounding box center [762, 551] width 180 height 37
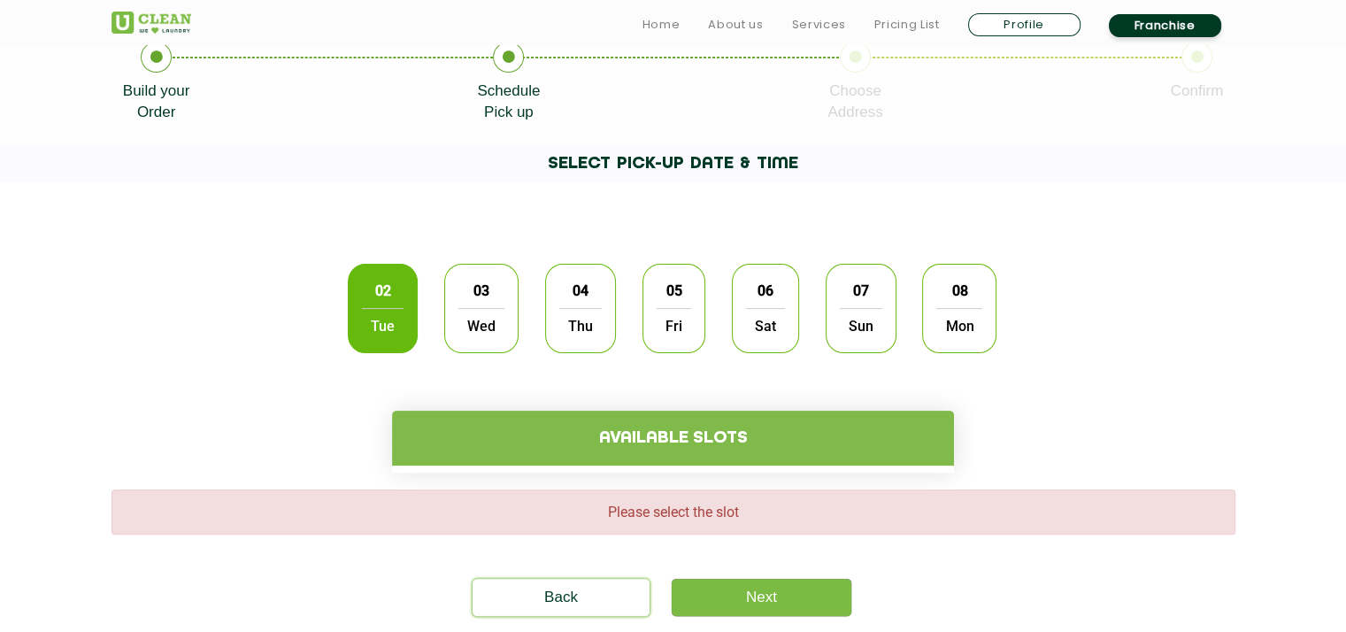
click at [549, 442] on h4 "Available slots" at bounding box center [673, 438] width 562 height 55
click at [373, 305] on span "02" at bounding box center [383, 290] width 34 height 35
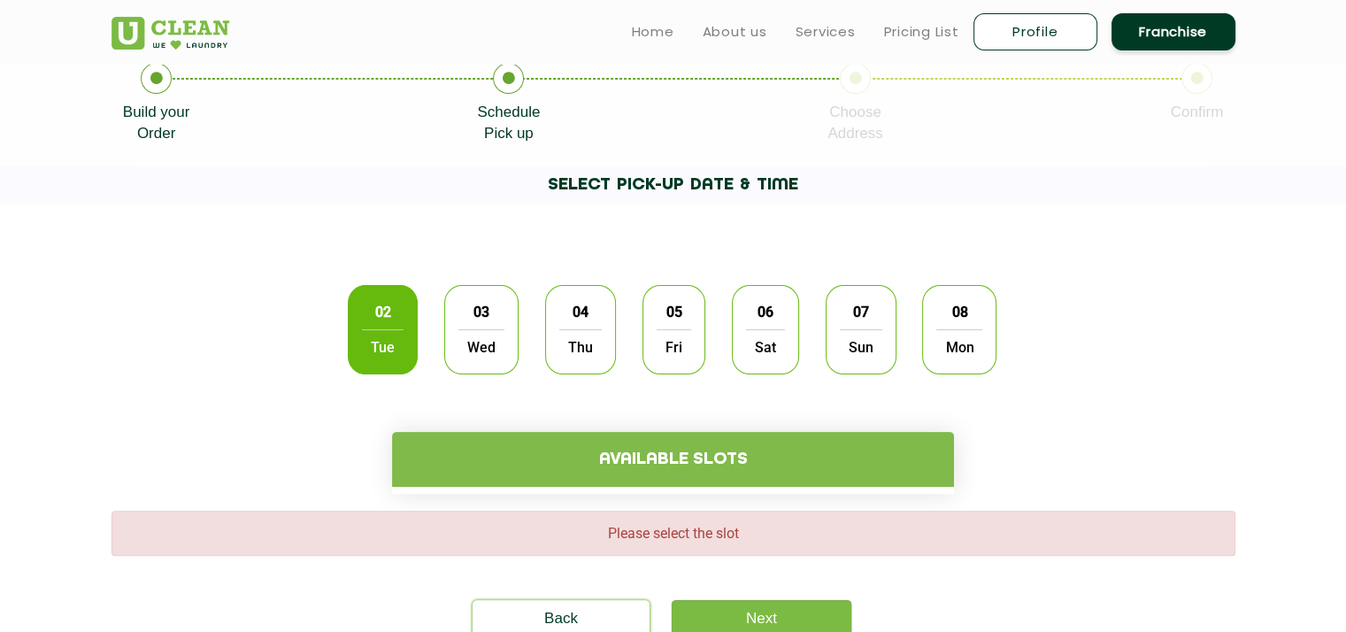
scroll to position [354, 0]
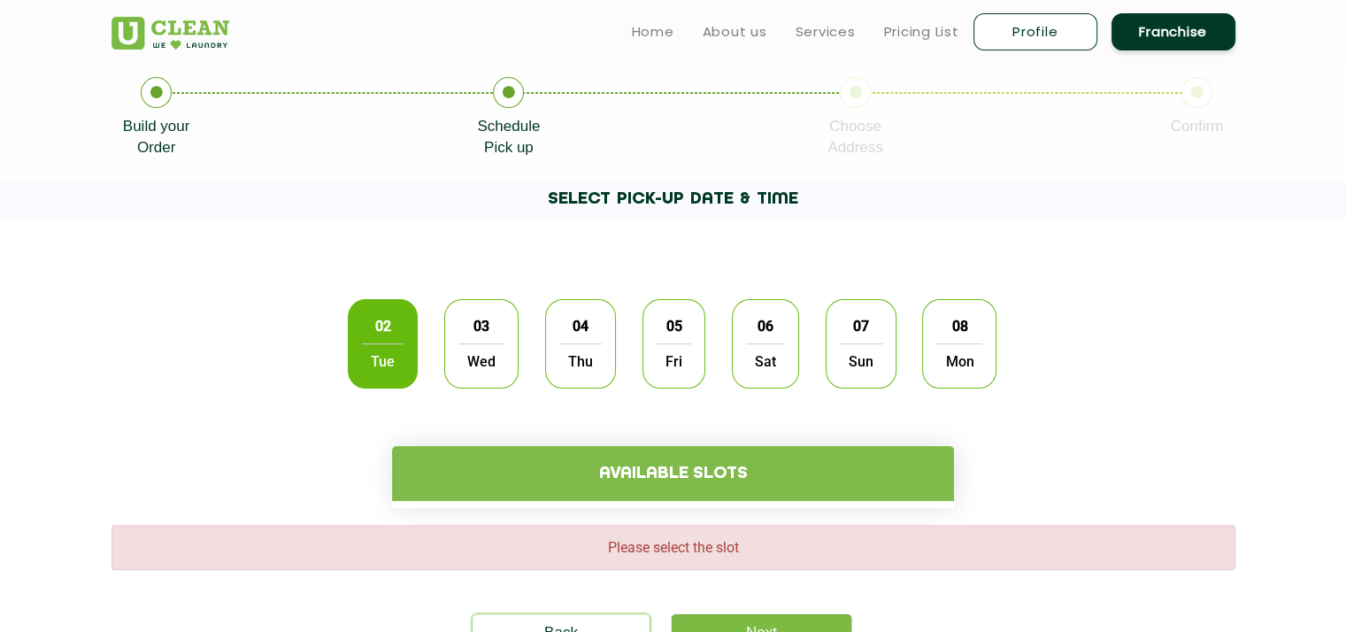
click at [502, 370] on span "Wed" at bounding box center [481, 360] width 46 height 35
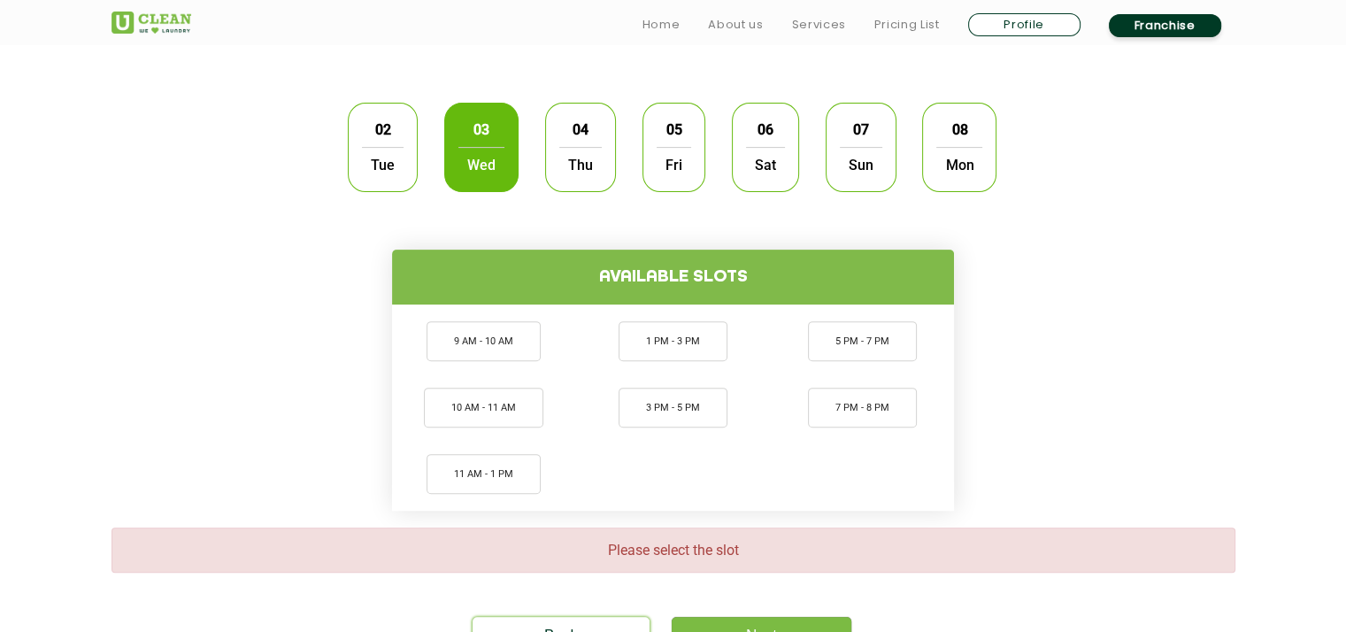
scroll to position [566, 0]
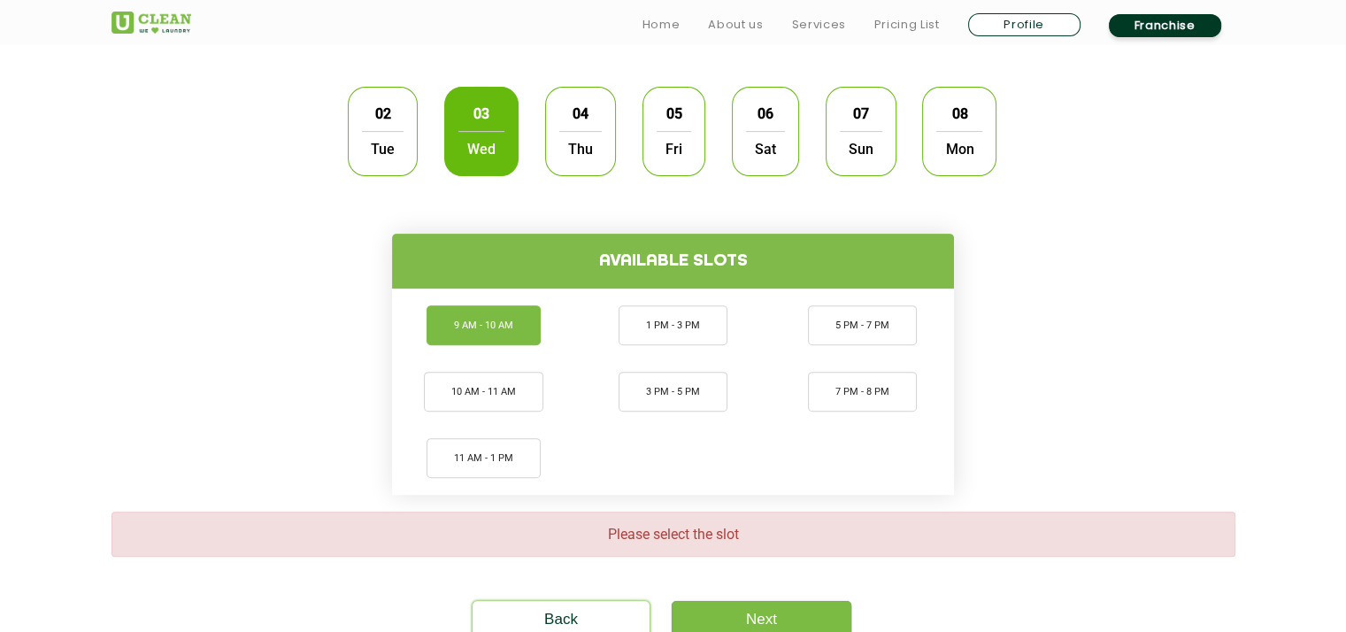
click at [493, 338] on li "9 AM - 10 AM" at bounding box center [483, 325] width 114 height 40
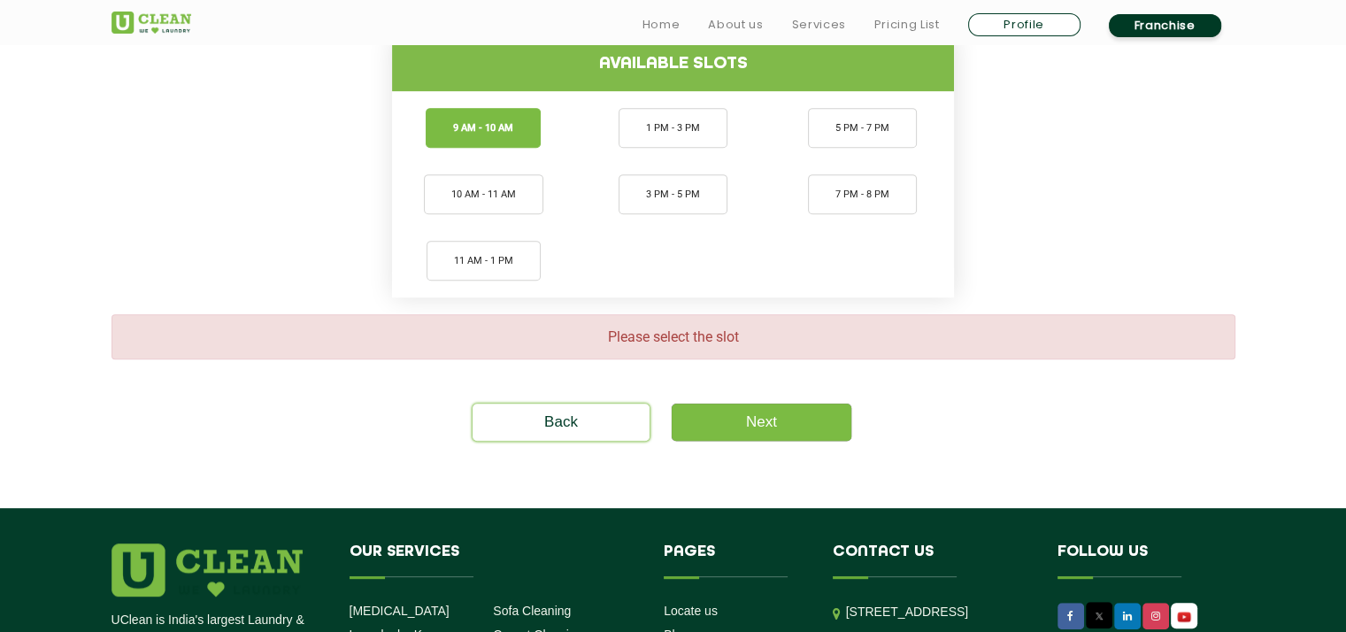
scroll to position [779, 0]
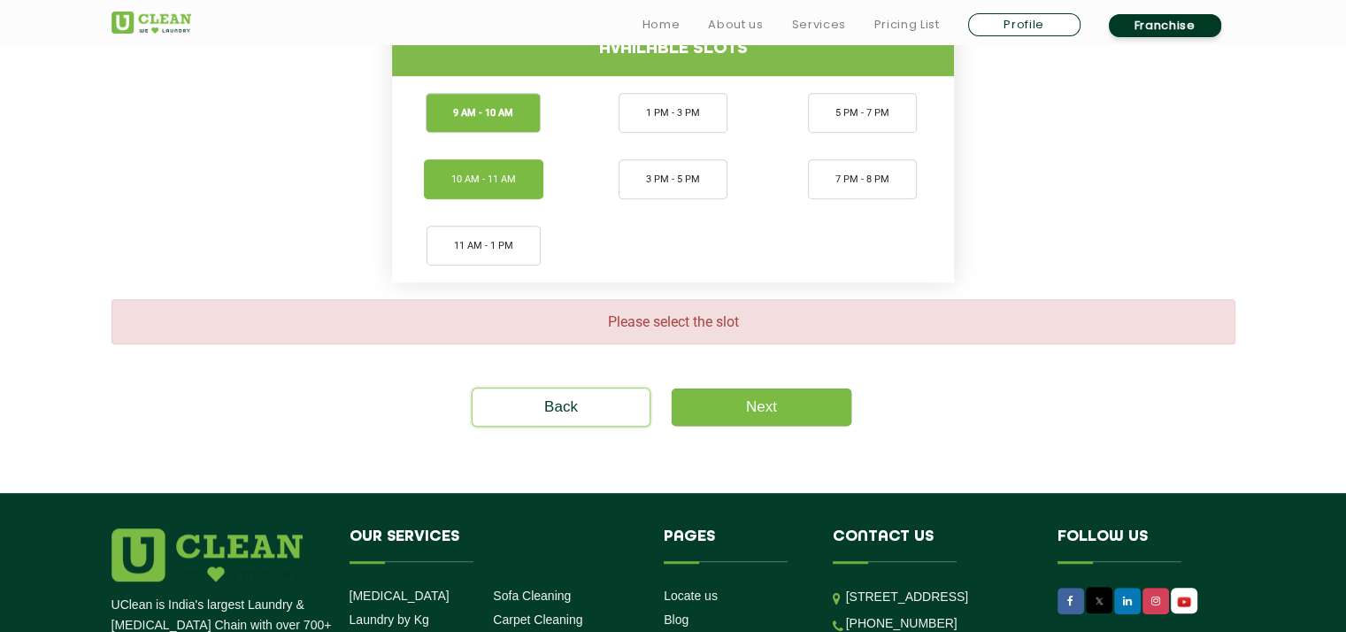
click at [453, 180] on li "10 AM - 11 AM" at bounding box center [483, 179] width 119 height 40
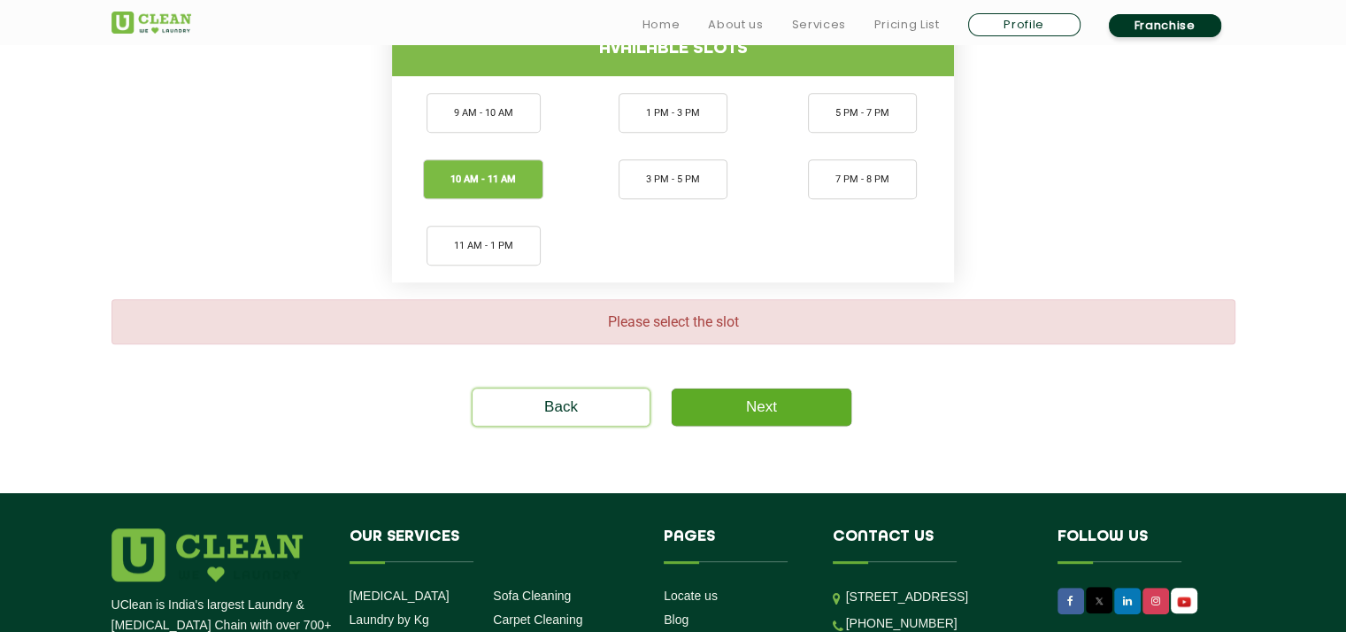
click at [788, 405] on link "Next" at bounding box center [762, 406] width 180 height 37
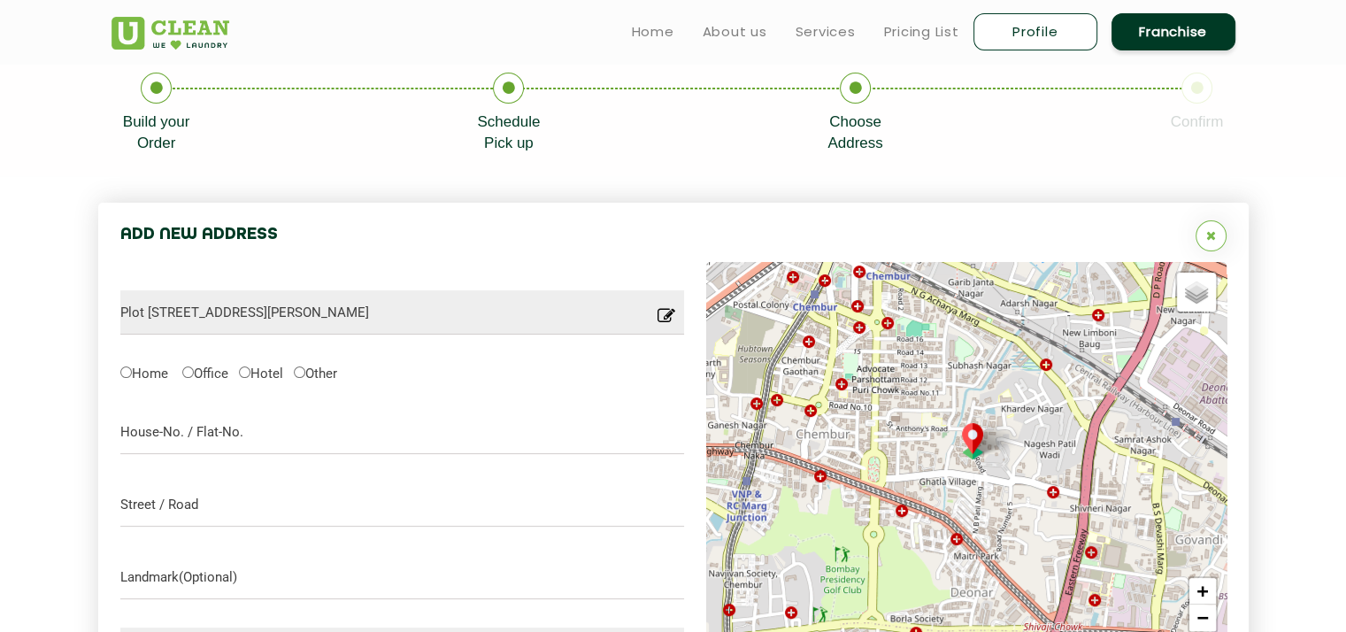
scroll to position [349, 0]
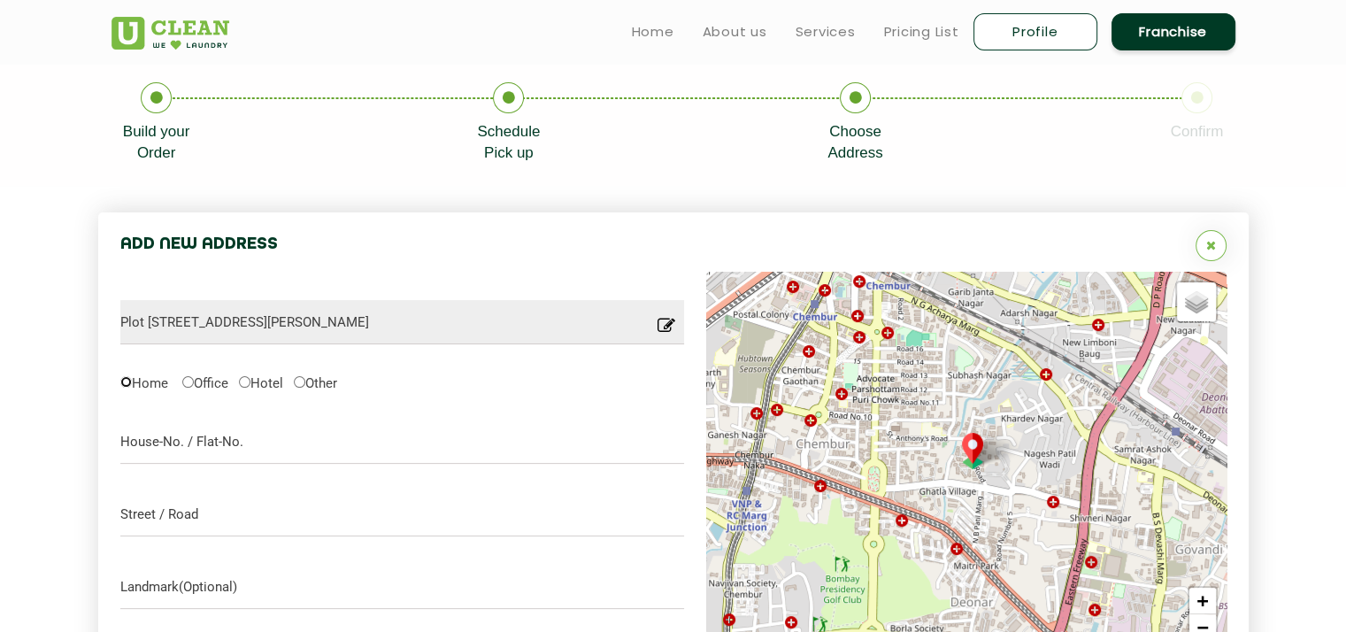
click at [127, 377] on input "Home" at bounding box center [126, 382] width 12 height 12
radio input "true"
click at [163, 441] on input "text" at bounding box center [402, 441] width 564 height 44
type input "Govind Bldg, Rno 14"
click at [144, 528] on input "text" at bounding box center [402, 514] width 564 height 44
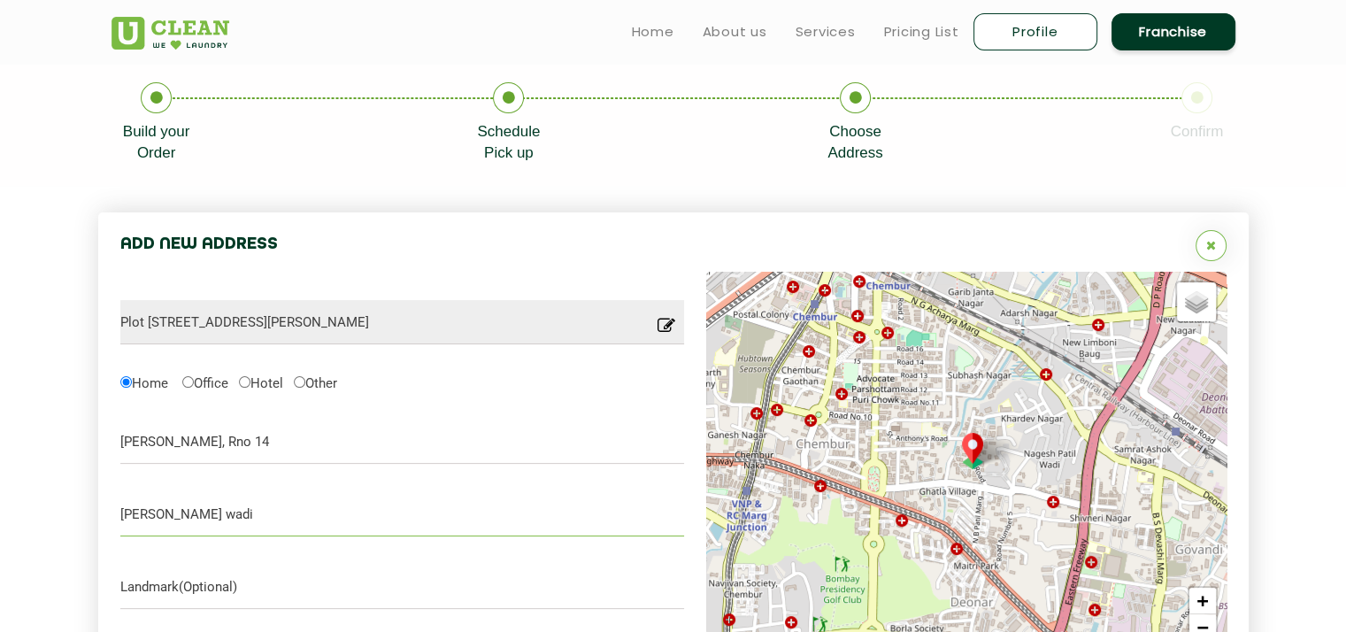
type input "Nagesh Patil wadi"
click at [22, 475] on section "Add New Address Plot 88, CTS No. 1554 - B - Tenure - C(1), Ghatla Village Road,…" at bounding box center [673, 560] width 1346 height 748
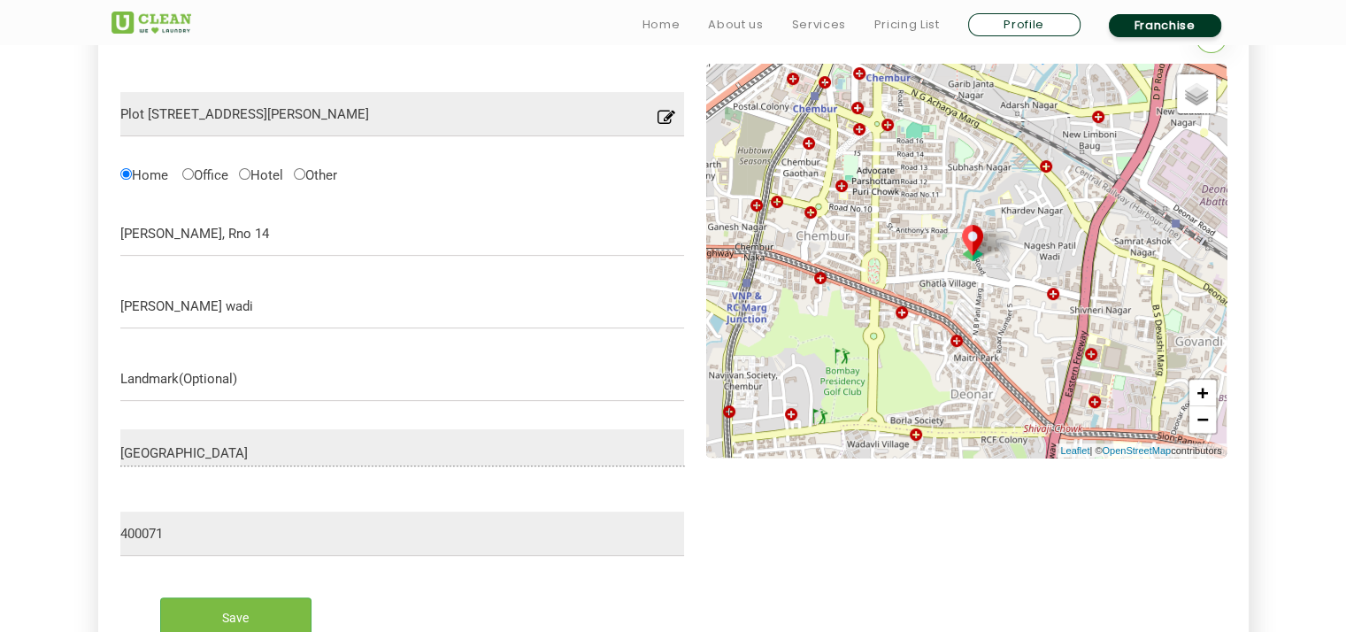
scroll to position [596, 0]
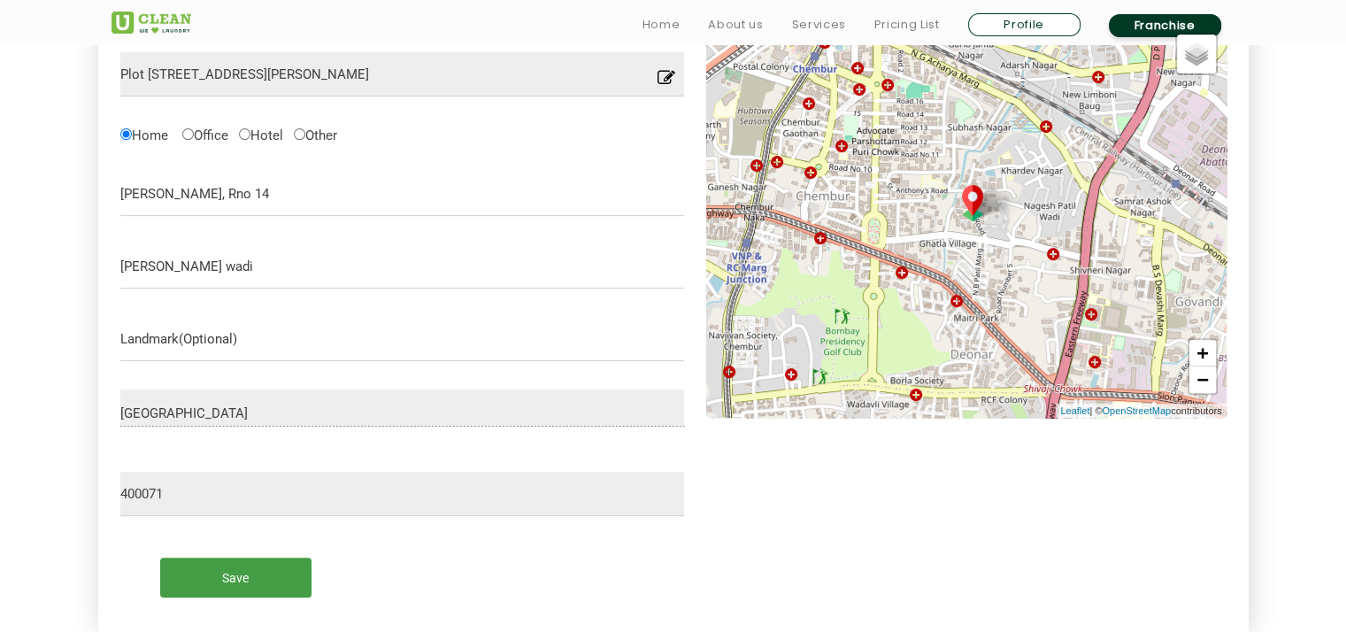
click at [186, 567] on input "Save" at bounding box center [235, 577] width 151 height 40
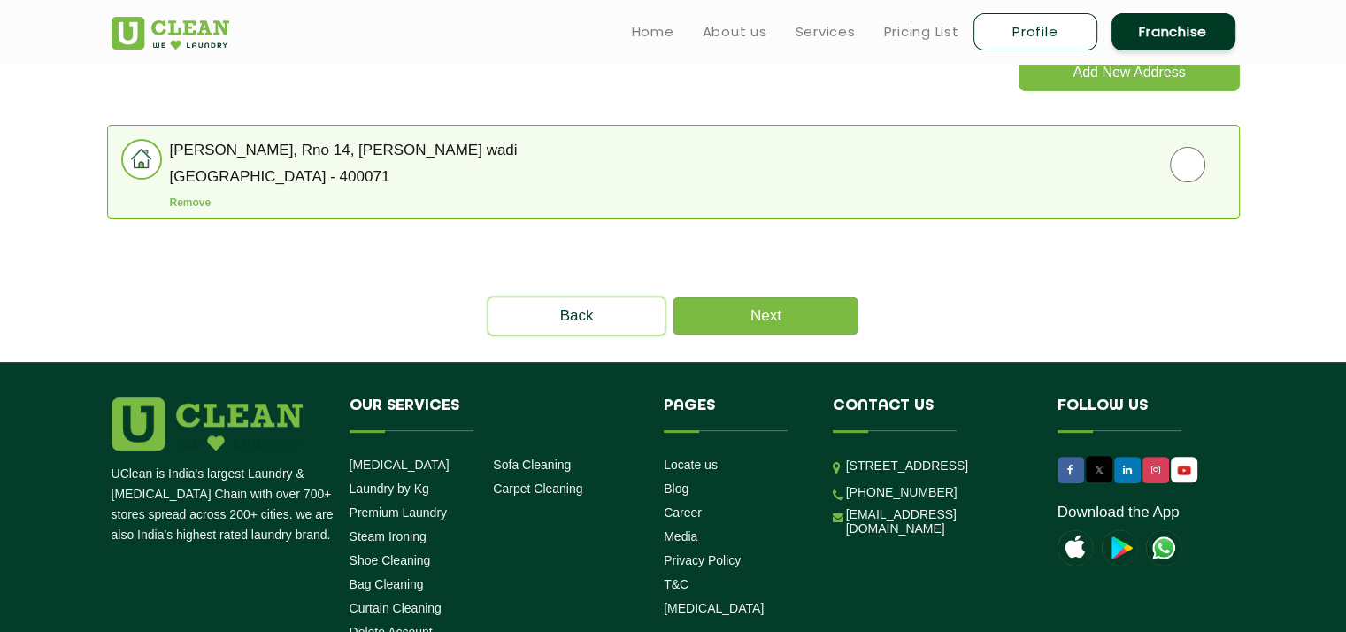
scroll to position [526, 0]
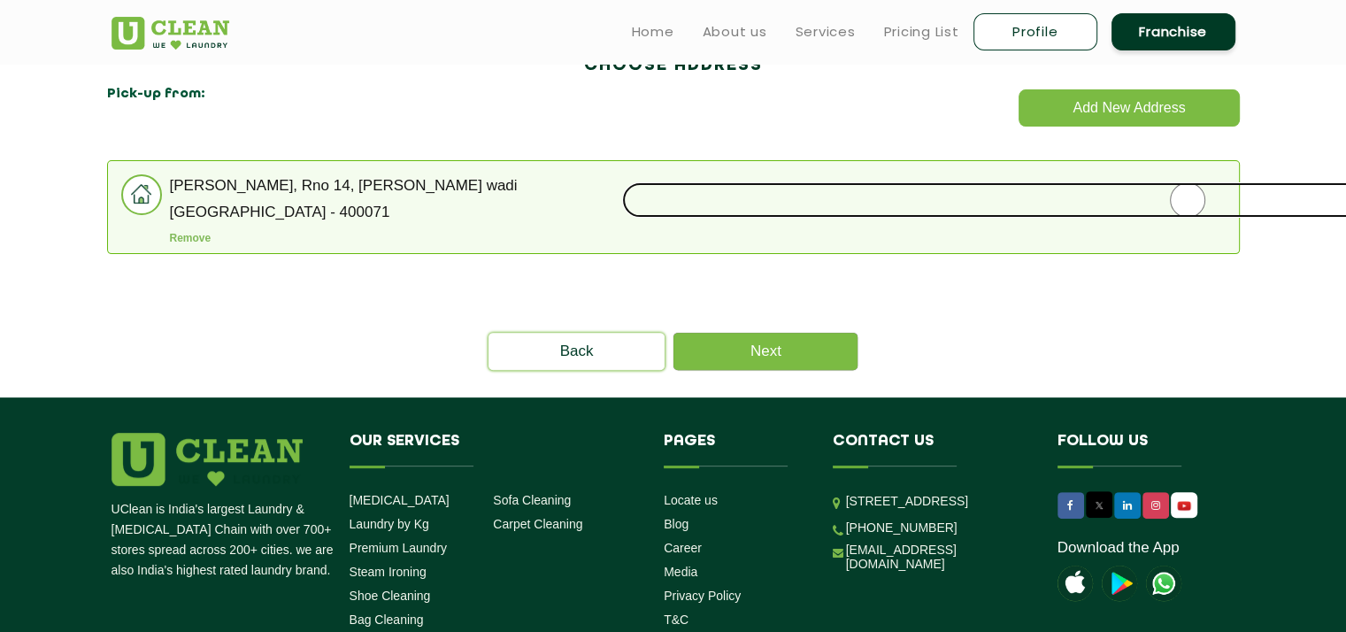
click at [1163, 202] on input "radio" at bounding box center [1187, 199] width 1131 height 35
radio input "true"
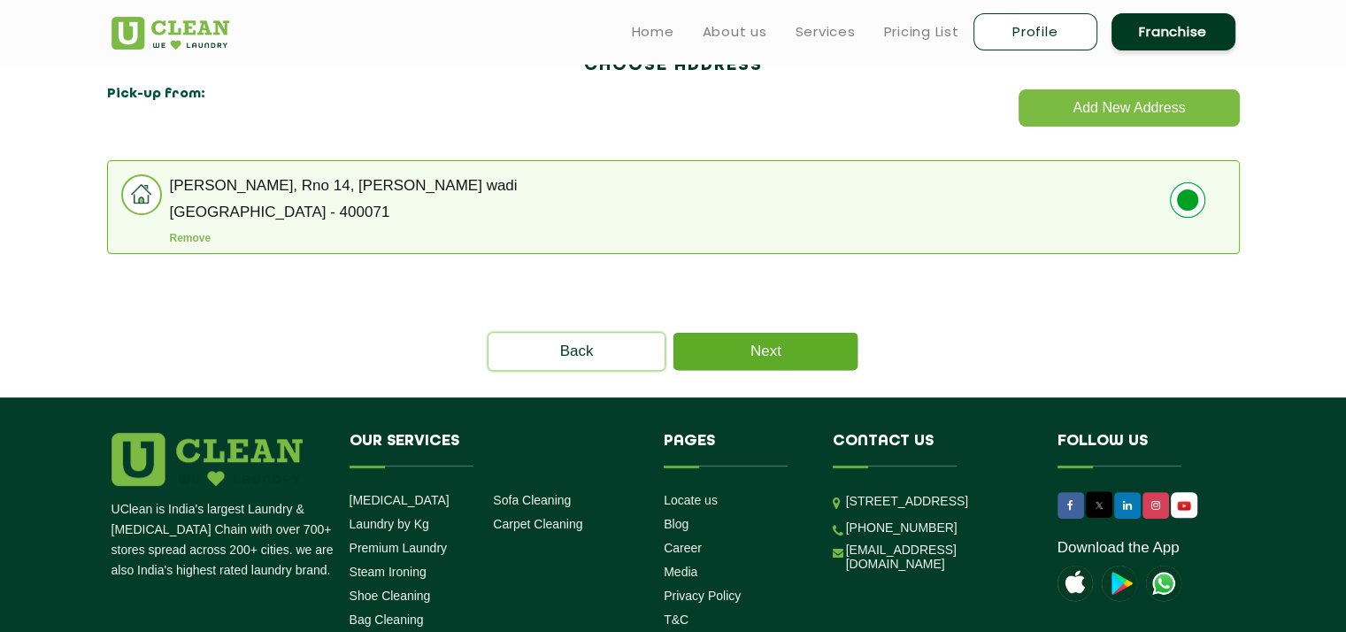
click at [810, 345] on link "Next" at bounding box center [765, 351] width 184 height 37
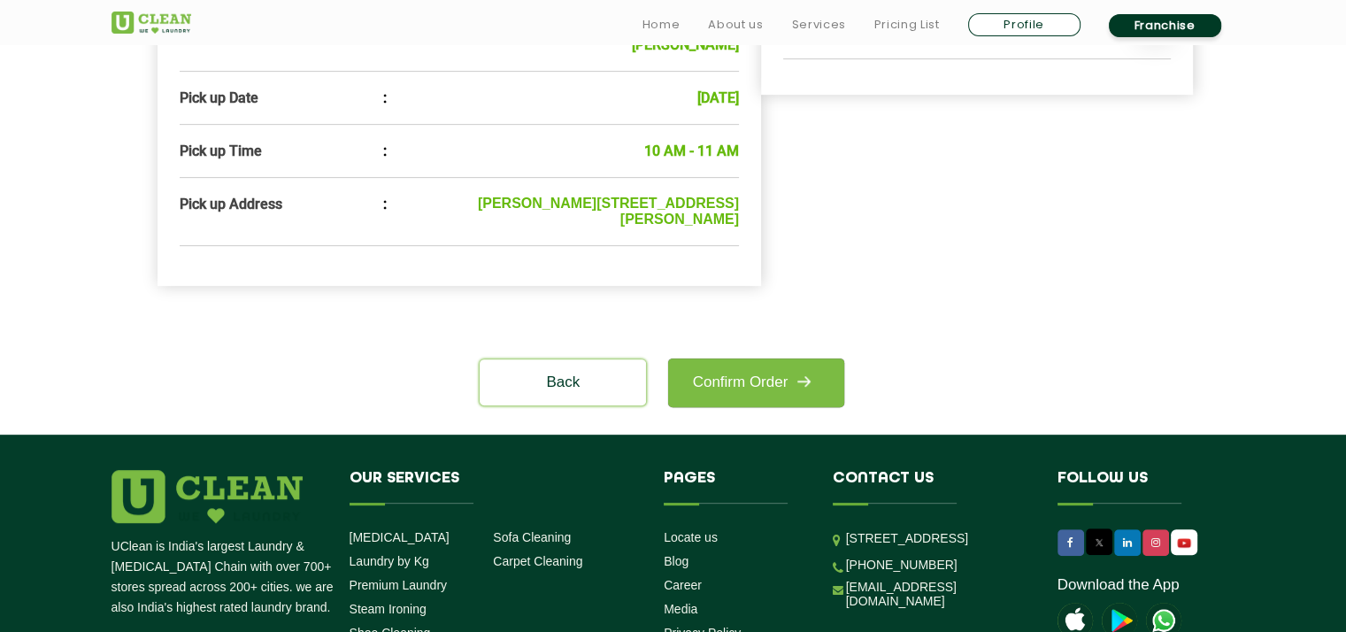
scroll to position [779, 0]
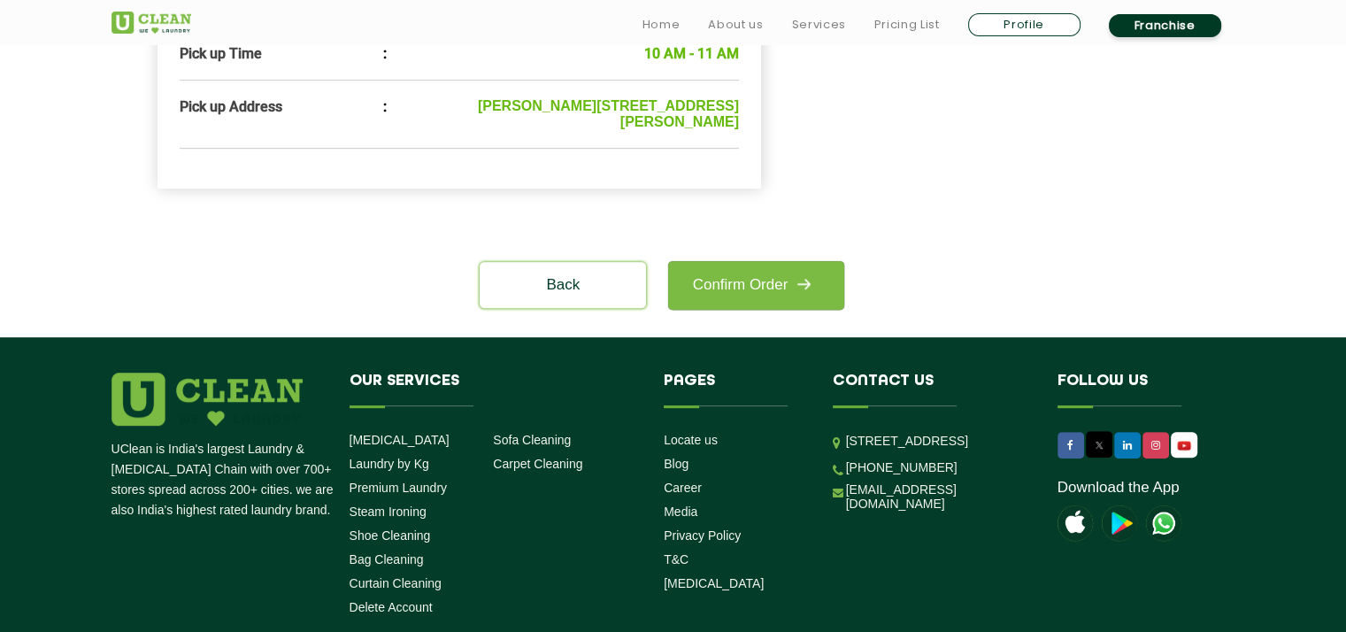
click at [810, 300] on img at bounding box center [803, 284] width 32 height 32
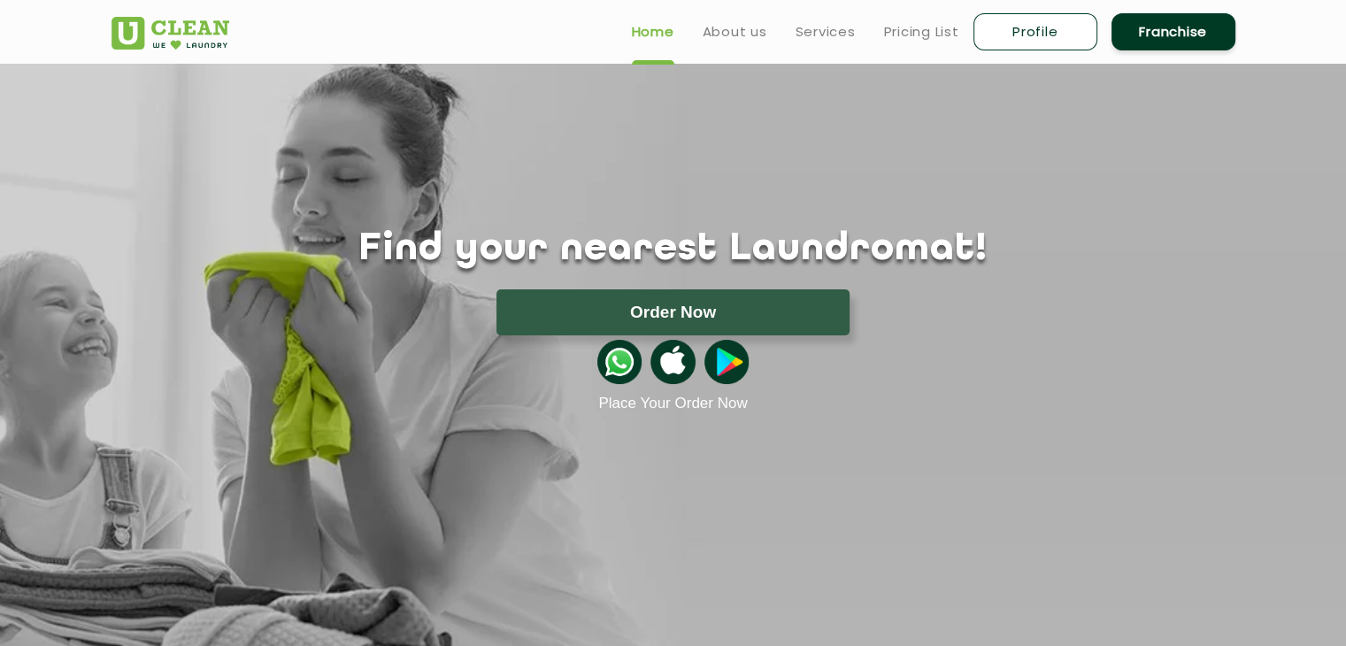
click at [817, 46] on ul "Home About us Services Pricing List Profile Franchise" at bounding box center [927, 32] width 618 height 42
click at [817, 35] on link "Services" at bounding box center [825, 31] width 60 height 21
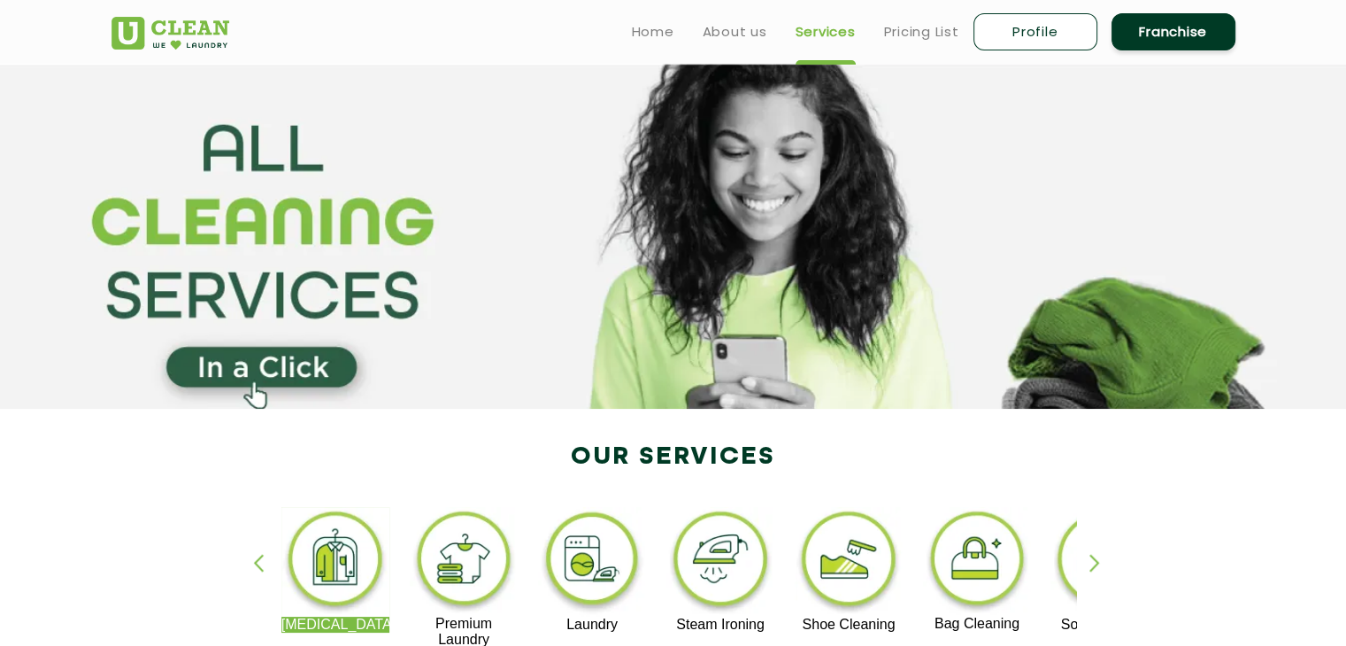
click at [708, 489] on div "[MEDICAL_DATA] Premium Laundry Laundry Steam Ironing Shoe Cleaning Bag Cleaning…" at bounding box center [673, 585] width 1150 height 319
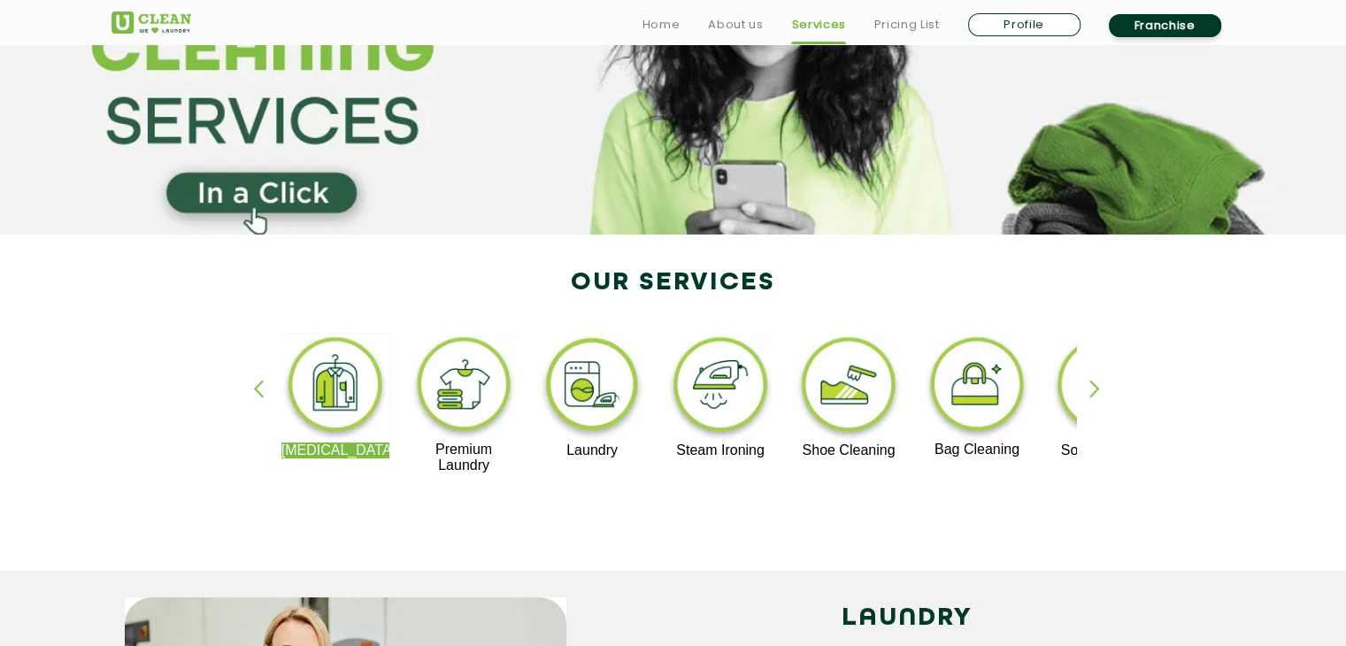
scroll to position [177, 0]
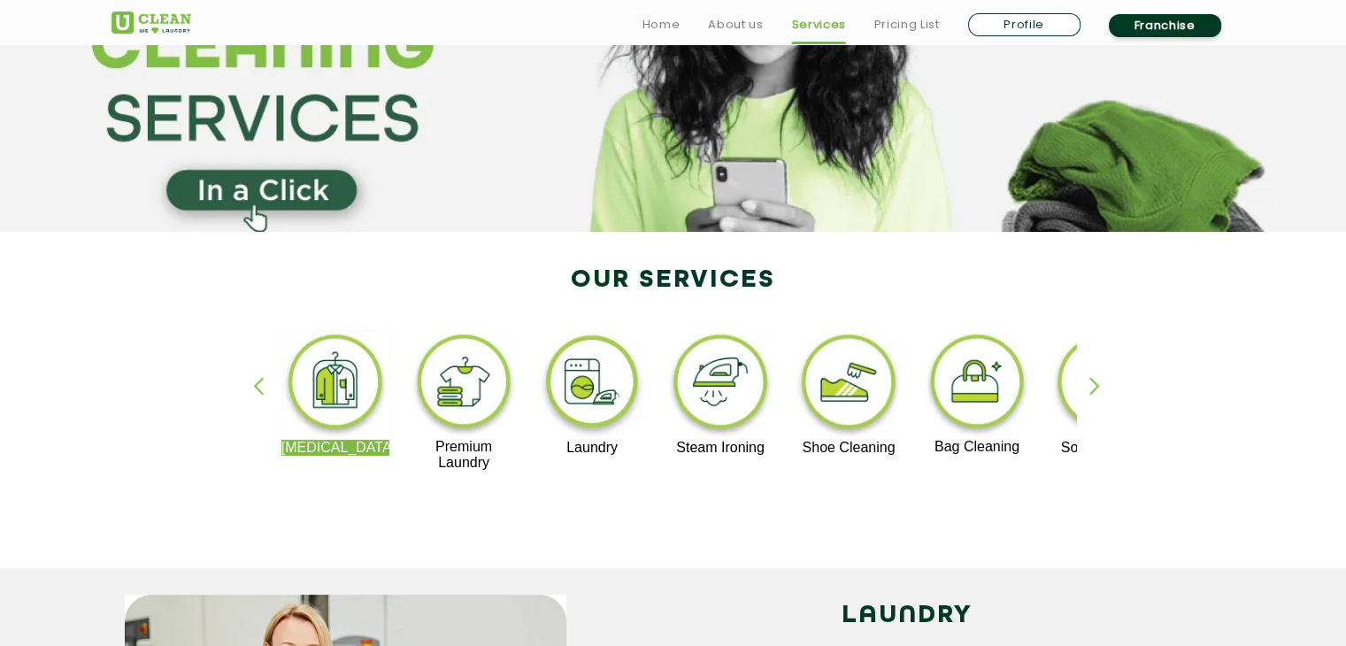
click at [1094, 381] on div "button" at bounding box center [1102, 401] width 27 height 49
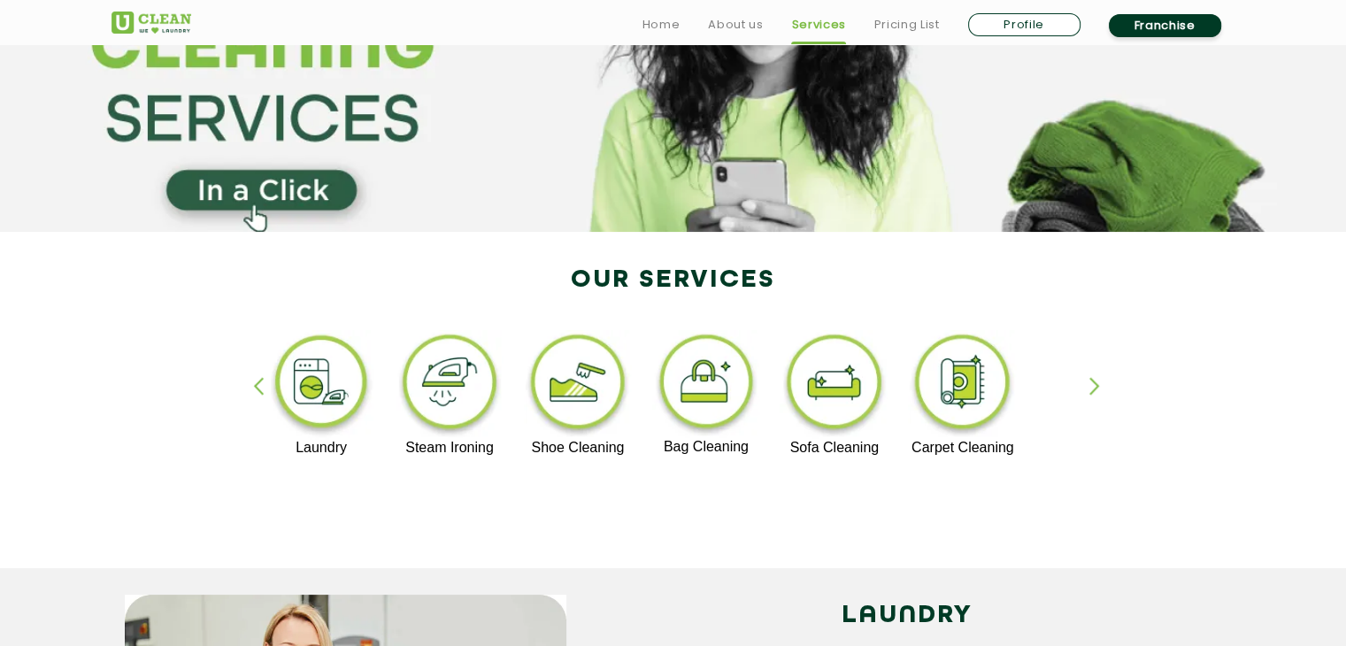
click at [565, 404] on img at bounding box center [578, 385] width 109 height 110
